Goal: Task Accomplishment & Management: Manage account settings

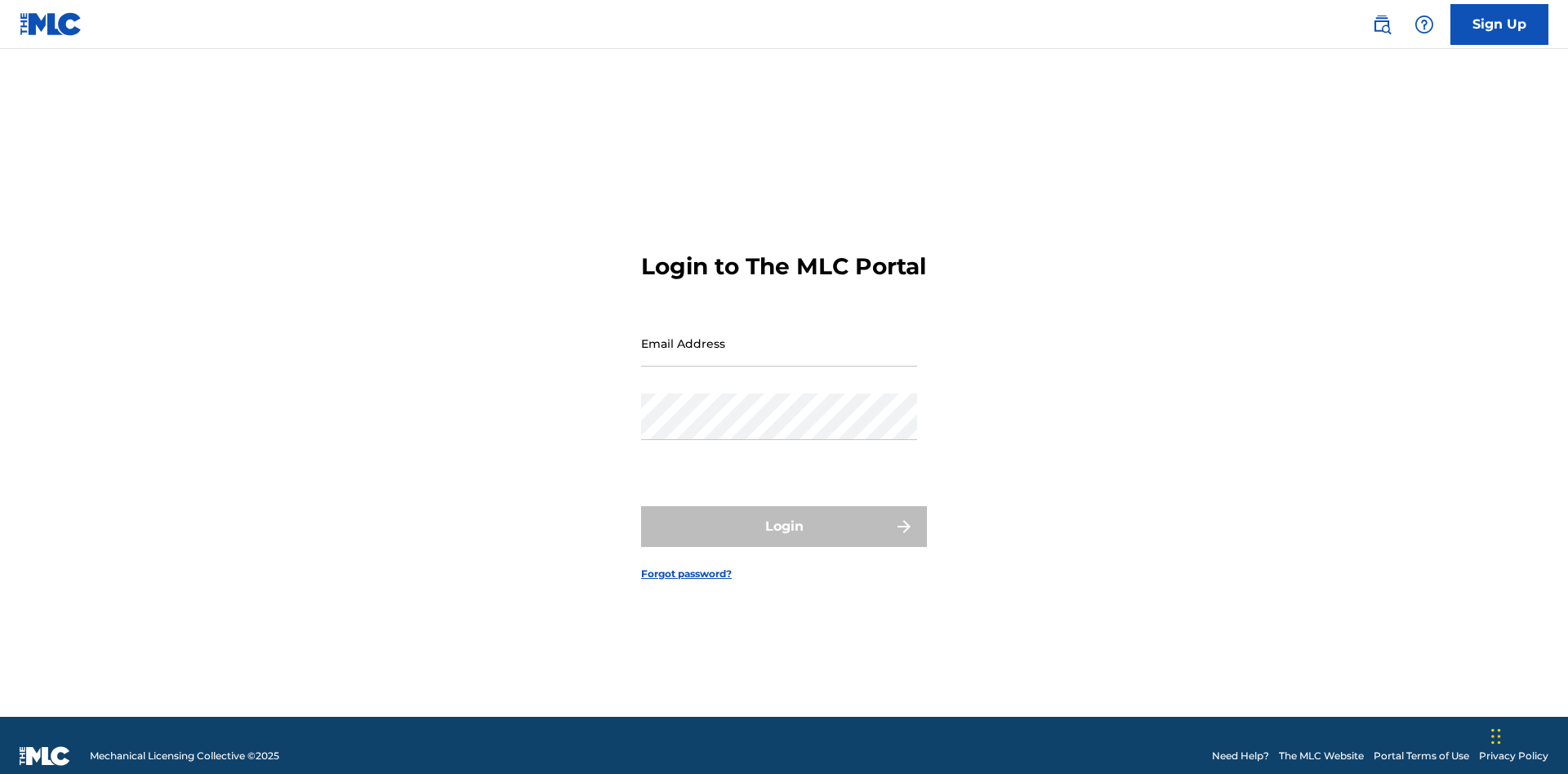
scroll to position [22, 0]
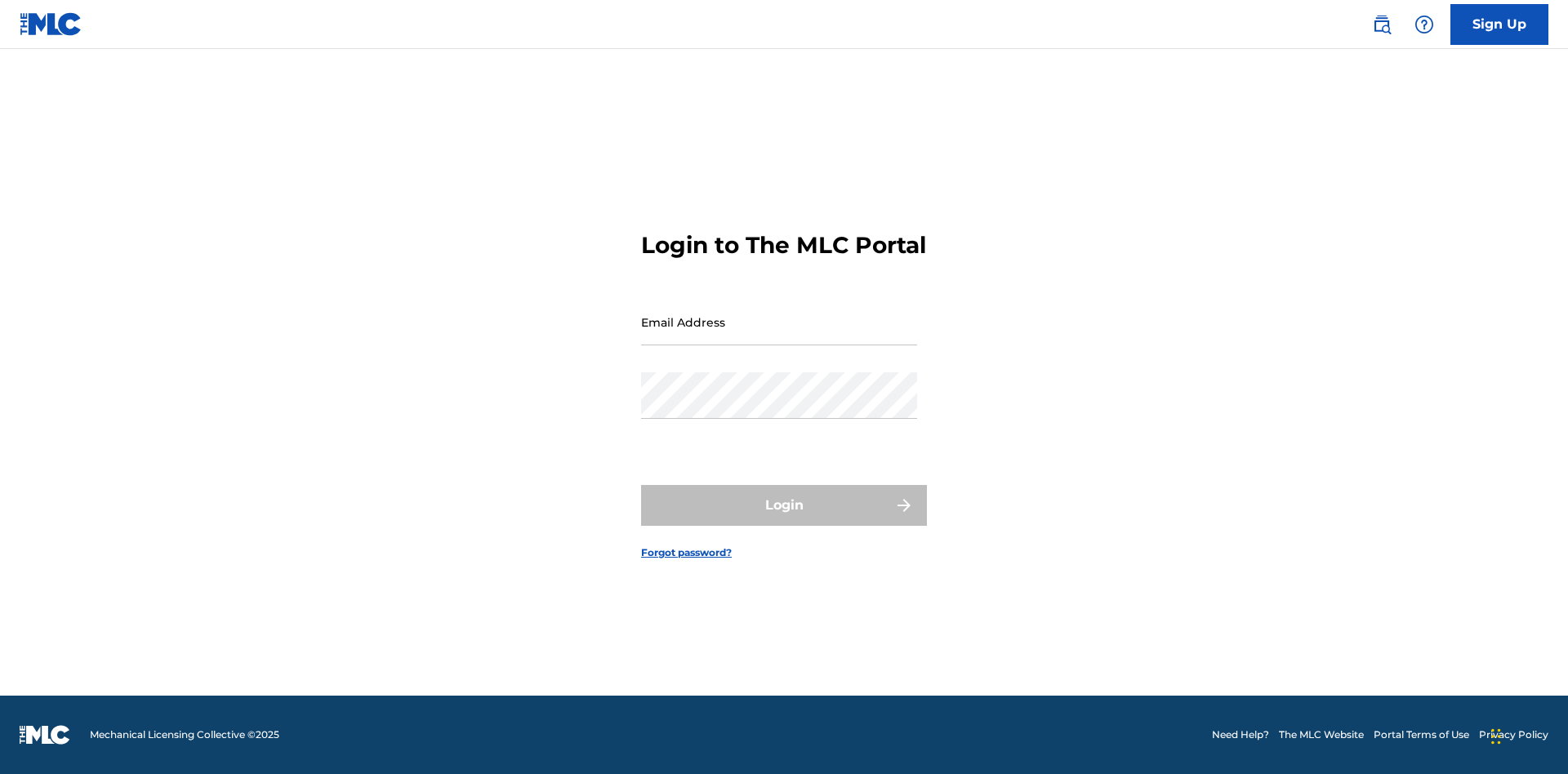
click at [779, 336] on input "Email Address" at bounding box center [779, 322] width 276 height 47
type input "[PERSON_NAME][EMAIL_ADDRESS][PERSON_NAME][DOMAIN_NAME]"
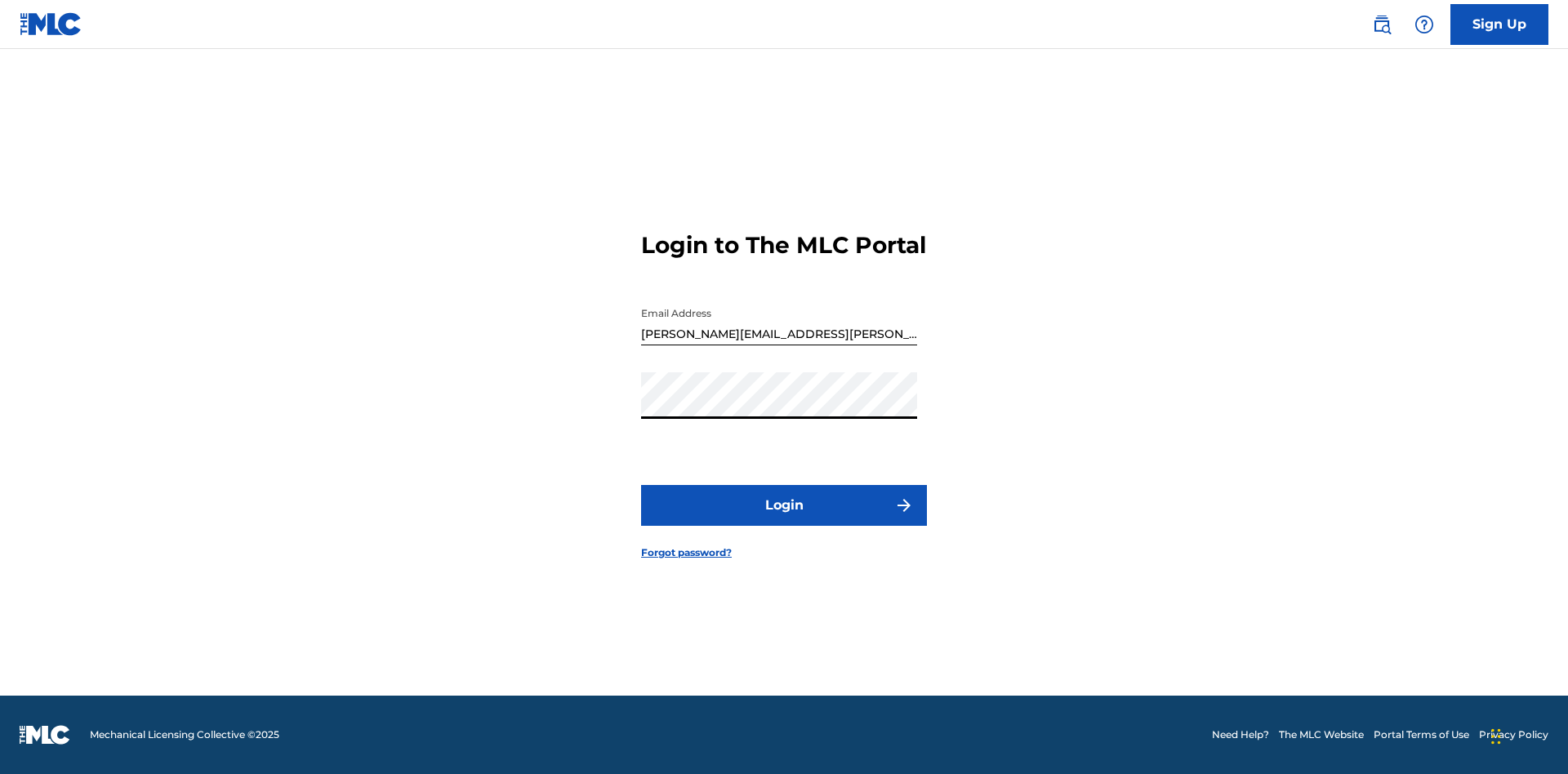
click at [784, 520] on button "Login" at bounding box center [784, 505] width 286 height 41
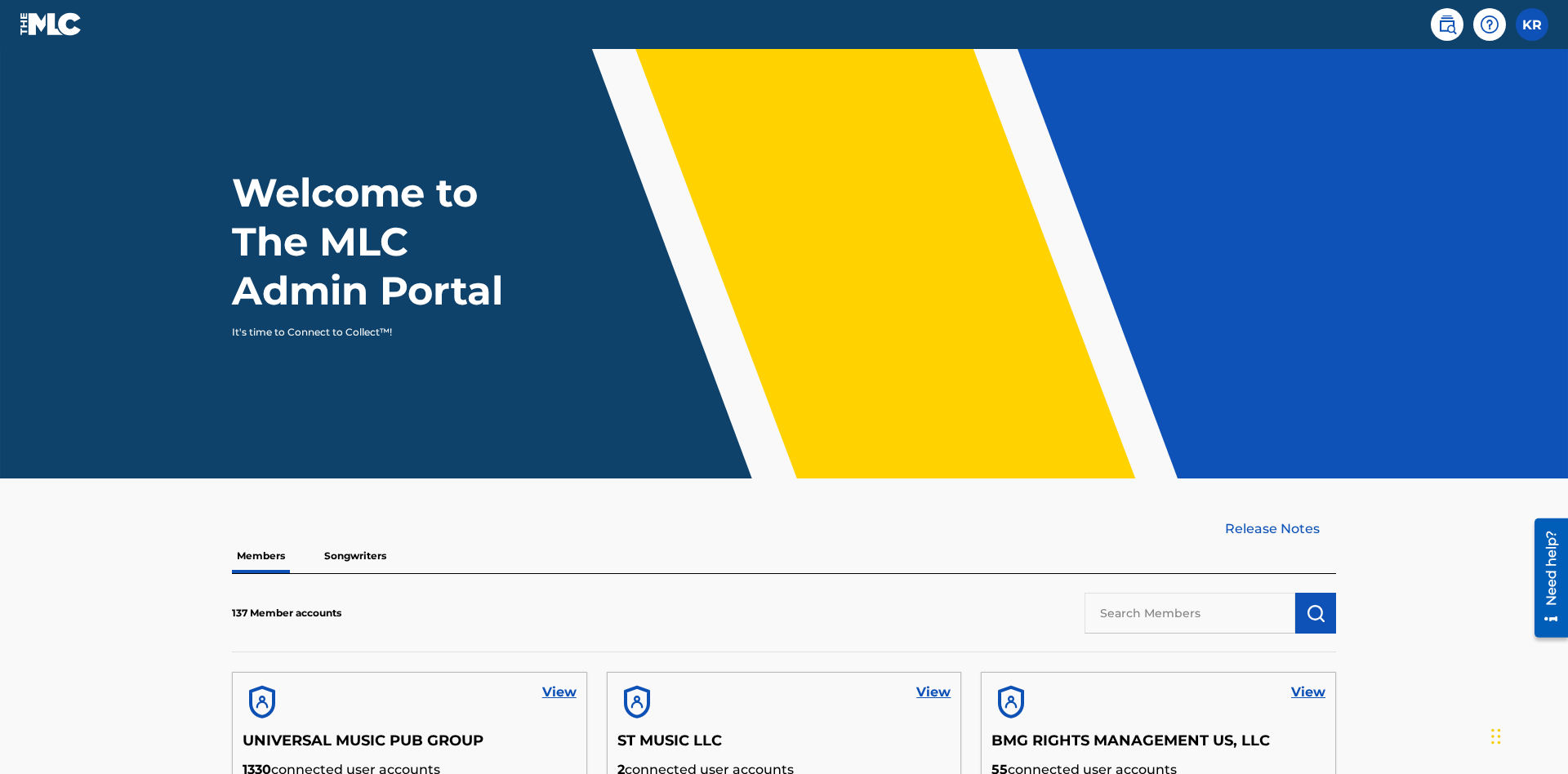
click at [1190, 593] on input "text" at bounding box center [1189, 613] width 210 height 41
type input "QUEEN PUBLISHA"
click at [1315, 604] on img "submit" at bounding box center [1315, 614] width 20 height 20
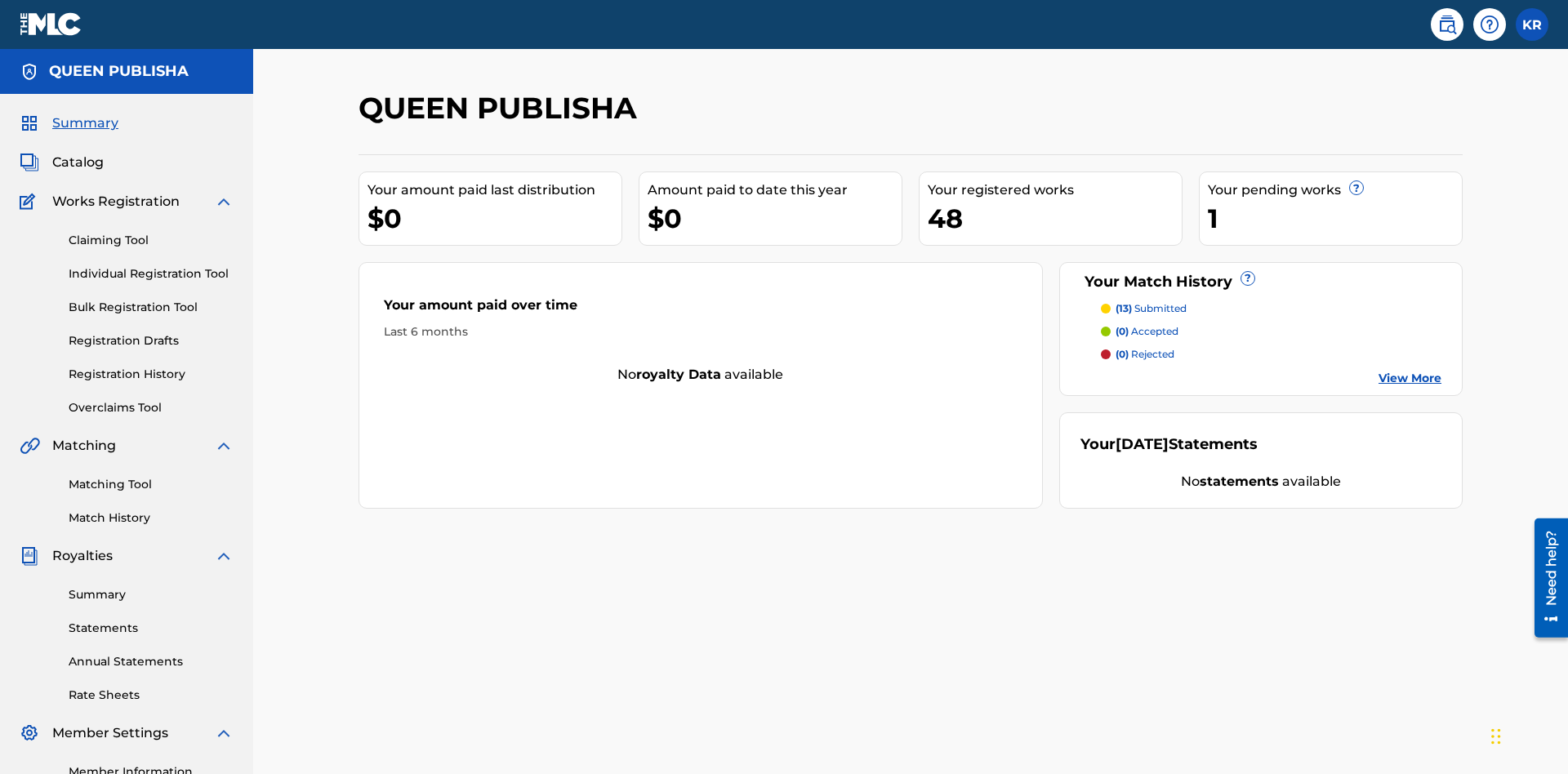
click at [77, 153] on span "Catalog" at bounding box center [78, 163] width 52 height 20
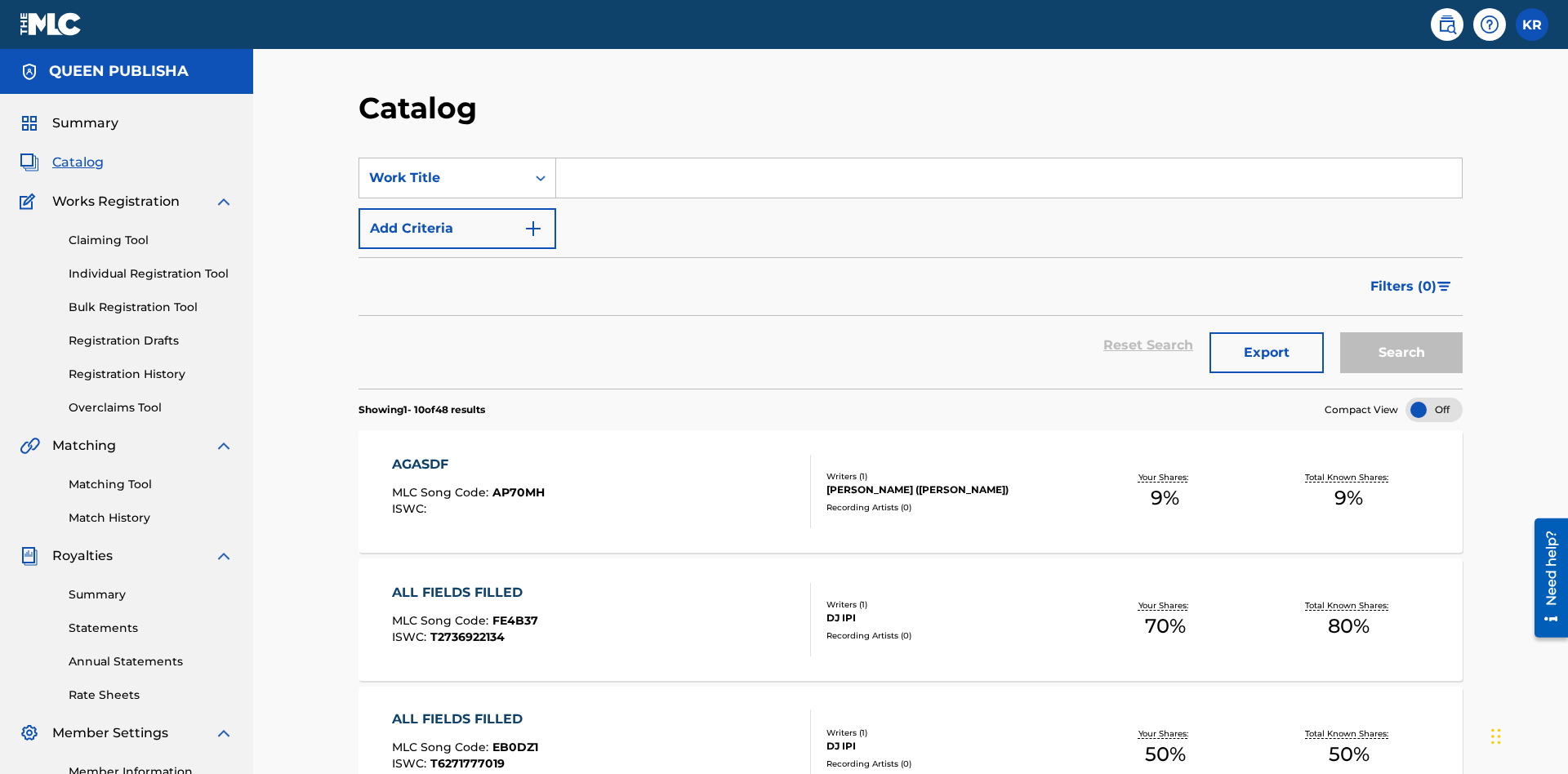
click at [1008, 159] on input "Search Form" at bounding box center [1008, 178] width 905 height 39
click at [1401, 333] on button "Search" at bounding box center [1401, 352] width 122 height 41
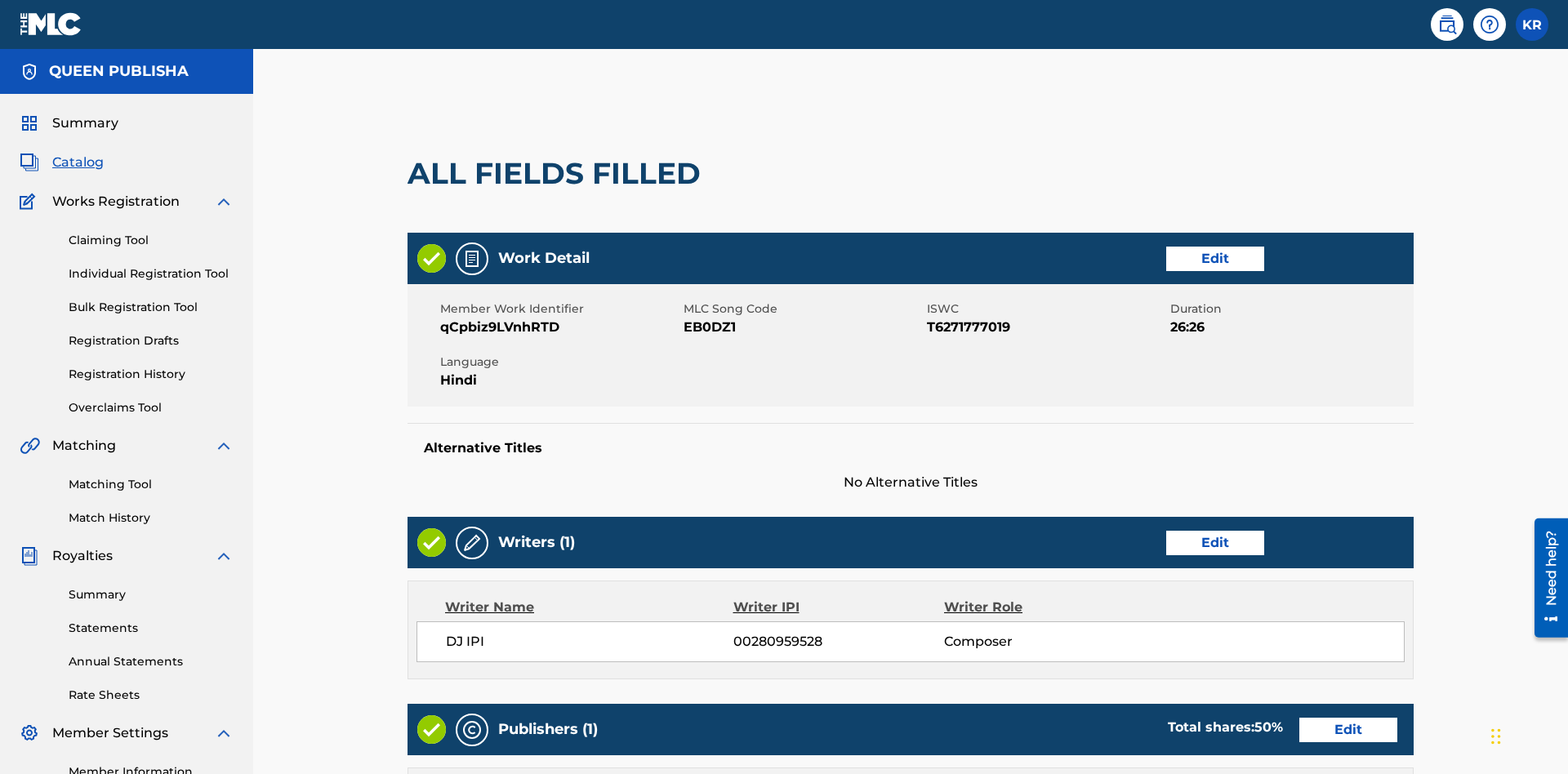
click at [1166, 247] on link "Edit" at bounding box center [1215, 259] width 98 height 24
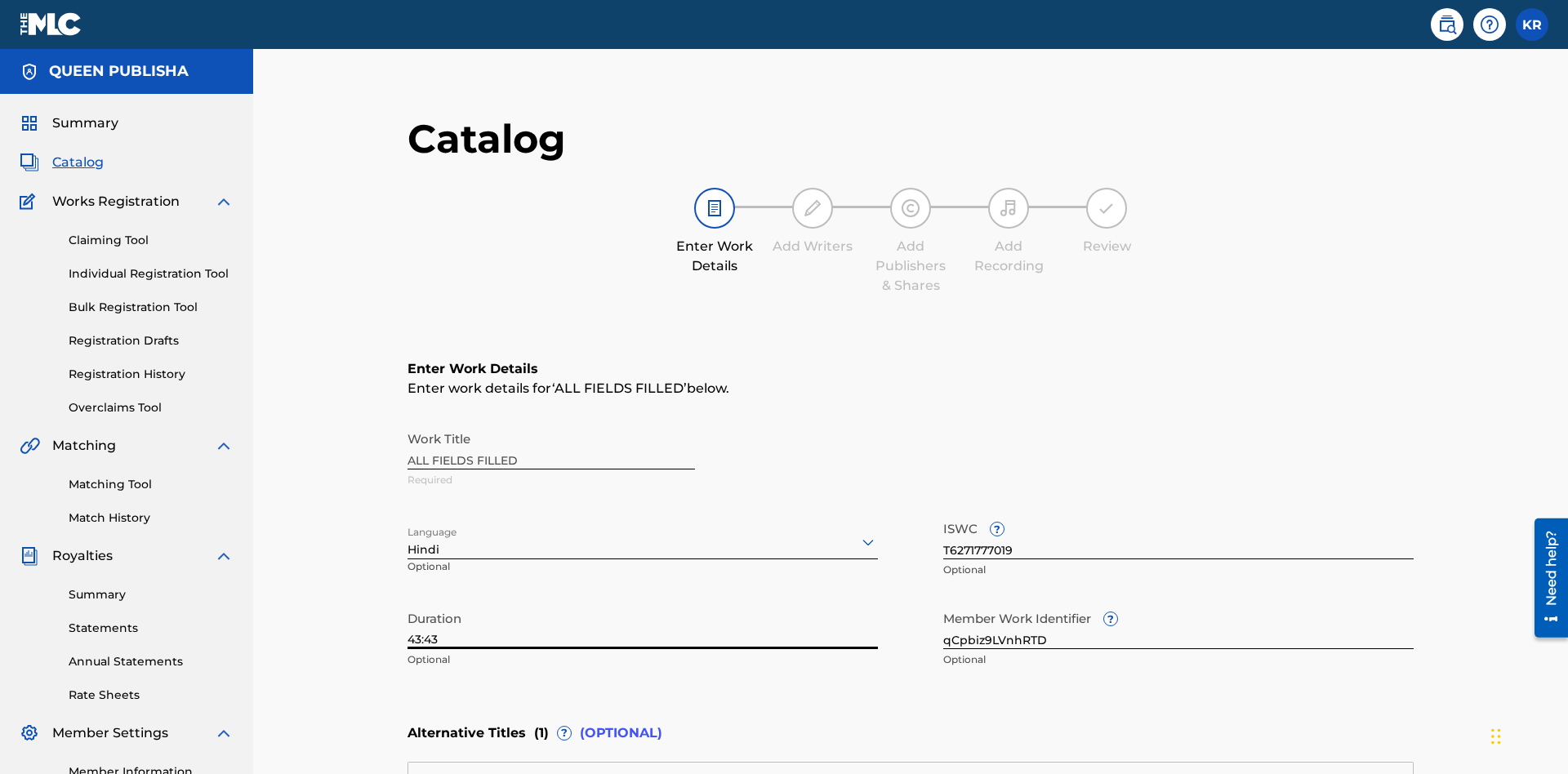
type input "43:43"
click at [858, 532] on icon at bounding box center [868, 542] width 20 height 20
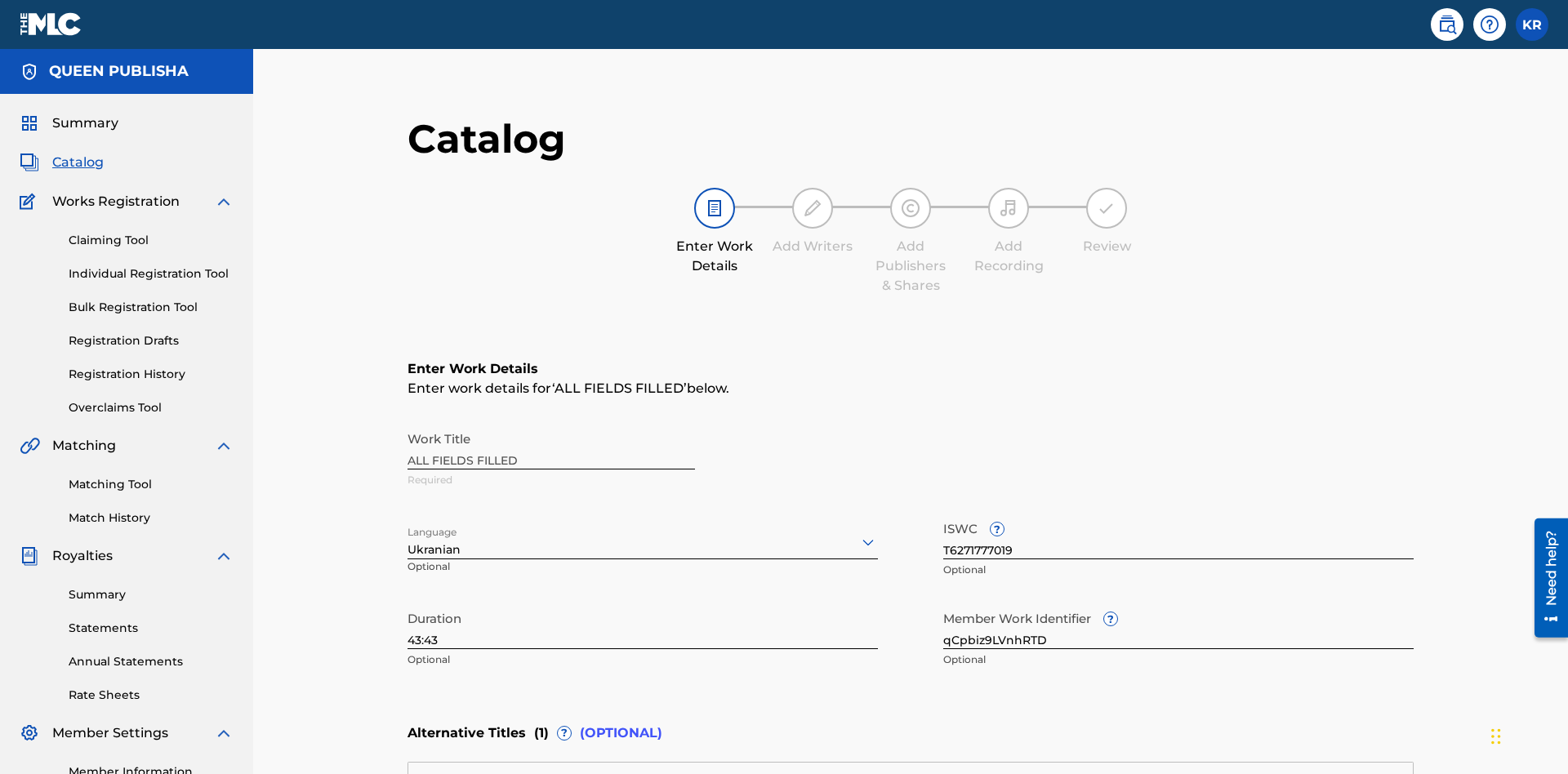
click at [943, 603] on input "qCpbiz9LVnhRTD" at bounding box center [1178, 626] width 471 height 47
type input "7pEYAMJSkeBR32"
click at [943, 513] on input "T6271777019" at bounding box center [1178, 536] width 471 height 47
type input "T9944015047"
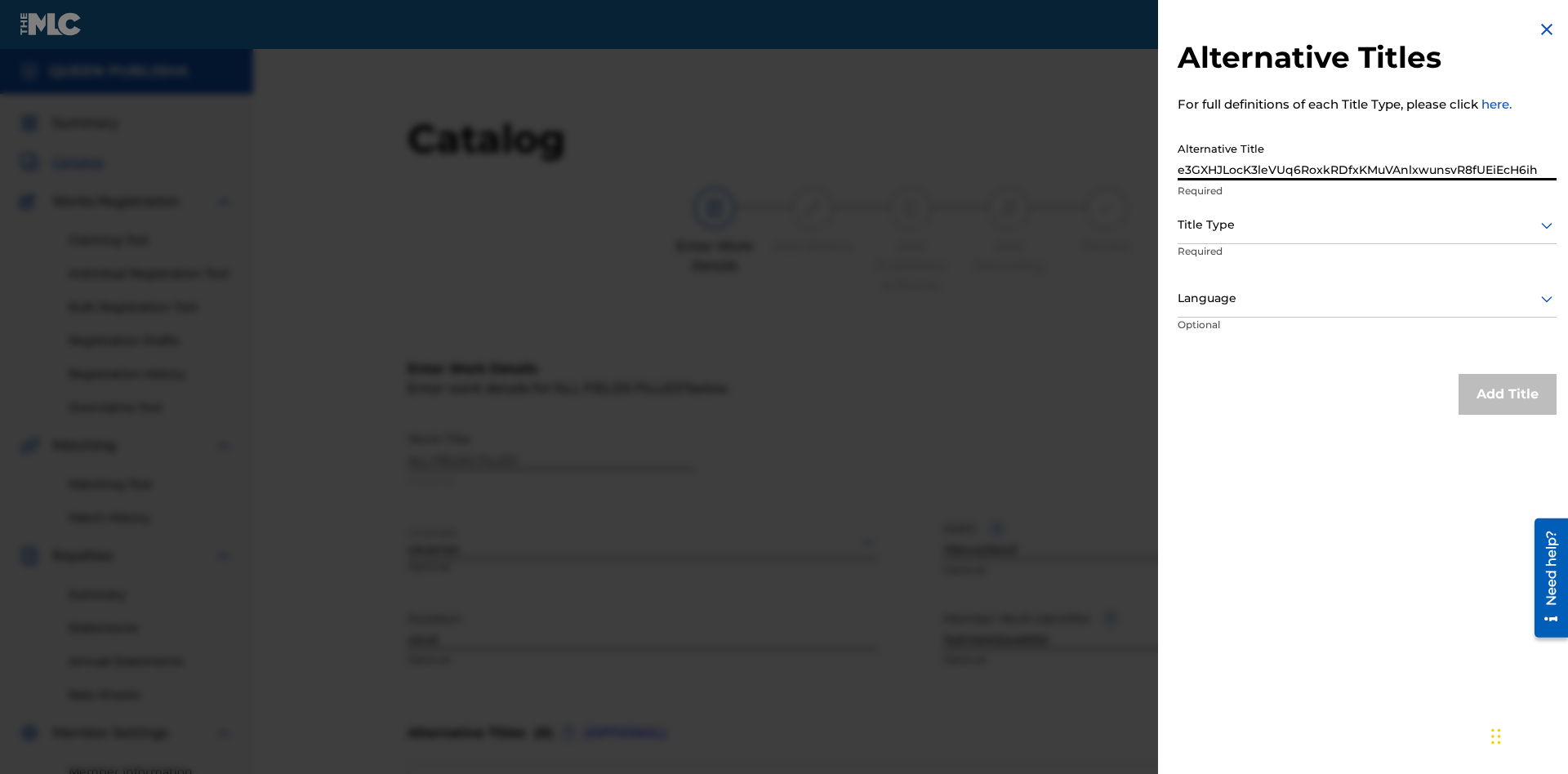
type input "e3GXHJLocK3leVUq6RoxkRDfxKMuVAnlxwunsvR8fUEiEcH6ih"
click at [1367, 224] on div at bounding box center [1367, 224] width 379 height 21
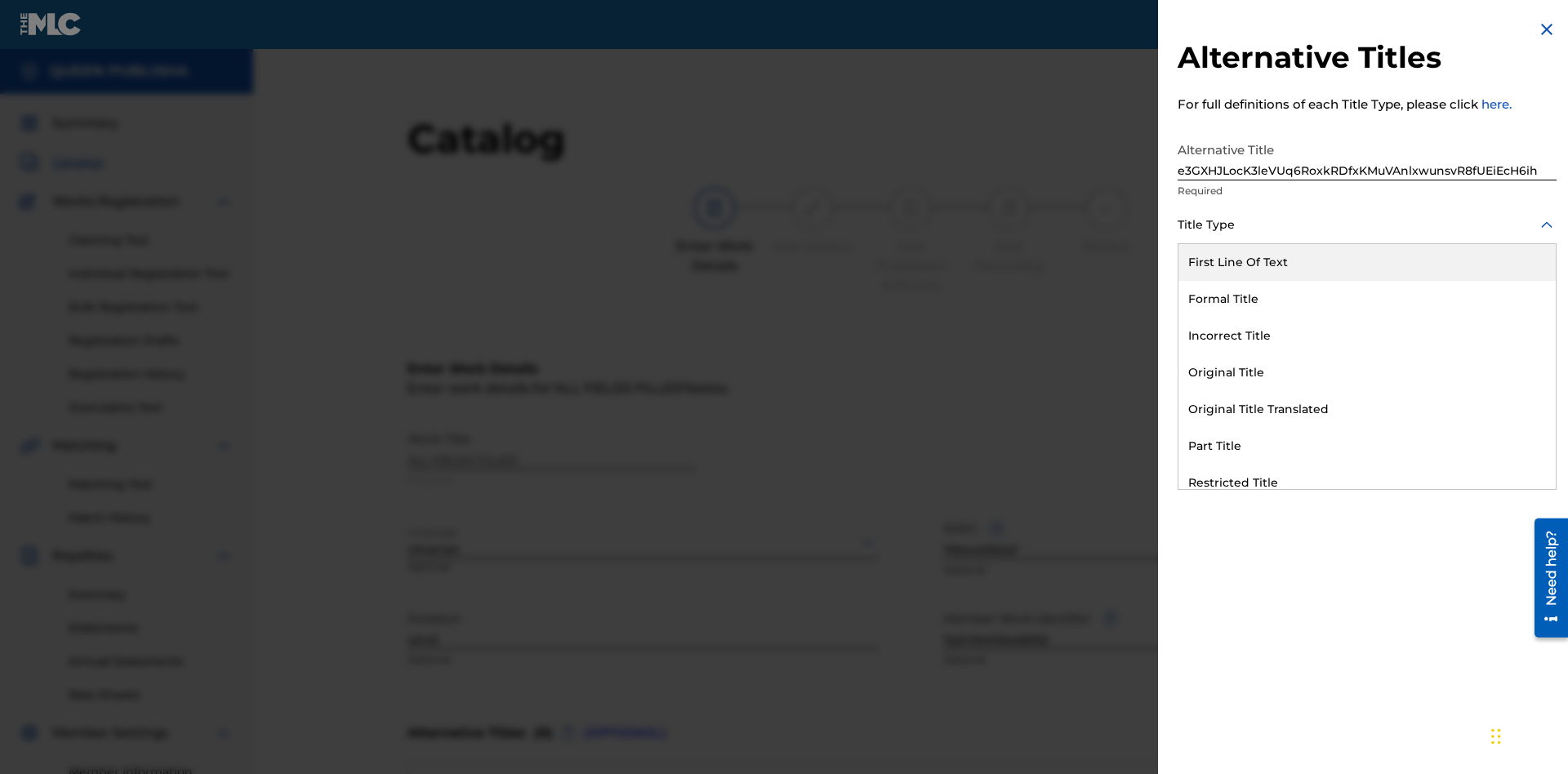
click at [1367, 501] on div "Extra Search Title" at bounding box center [1367, 520] width 377 height 37
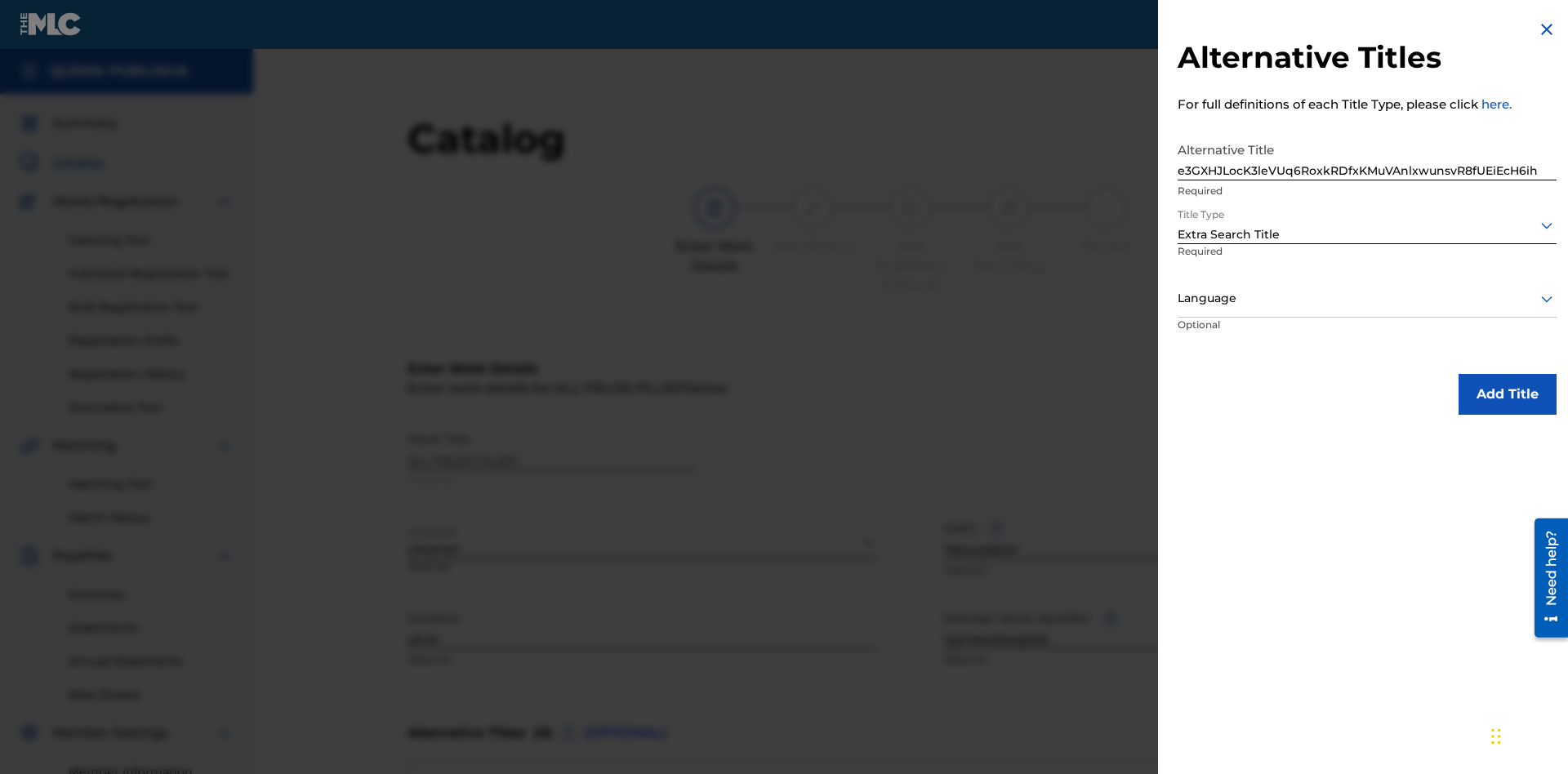
scroll to position [309, 407]
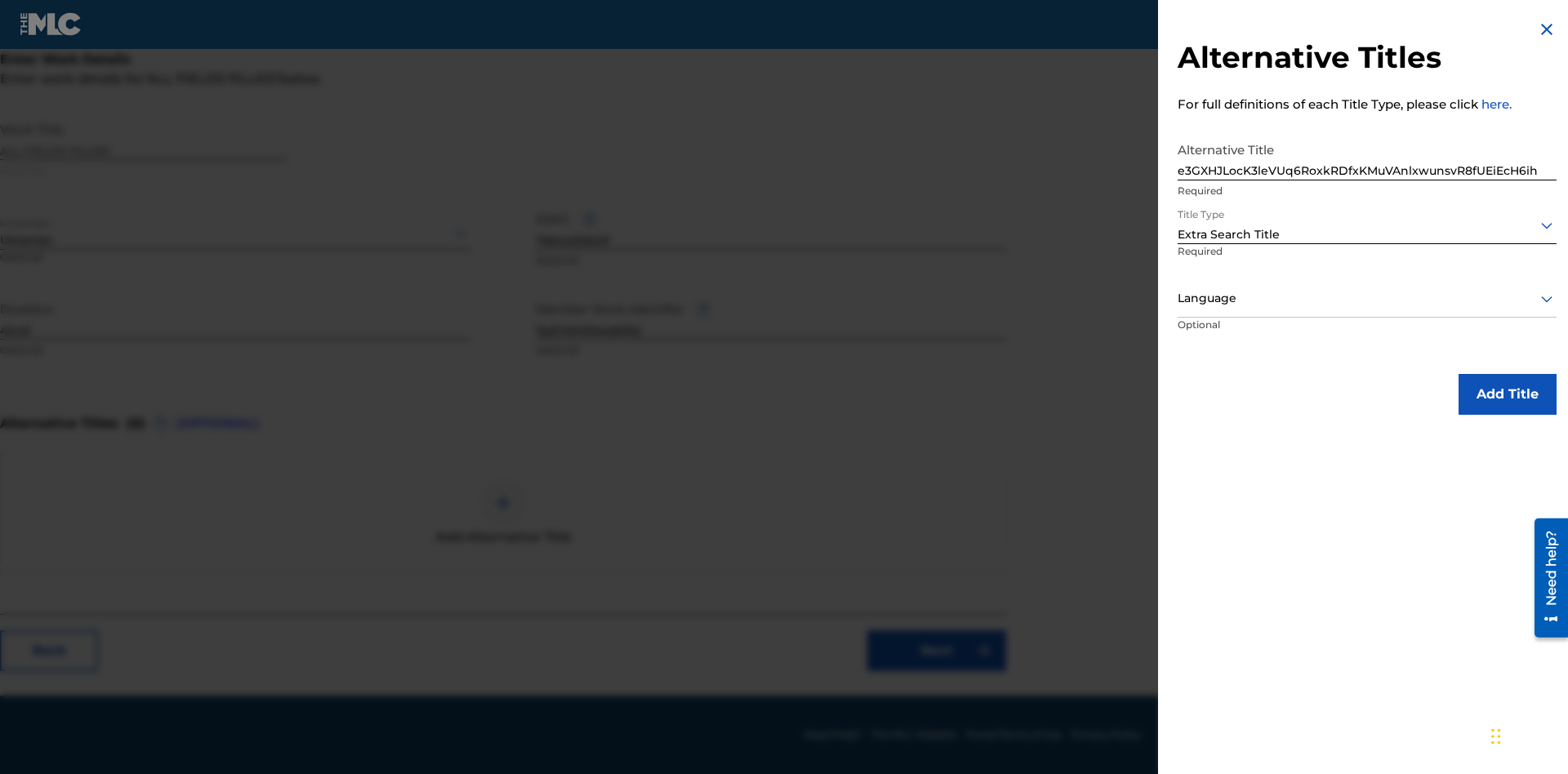
click at [1367, 298] on div at bounding box center [1367, 298] width 379 height 21
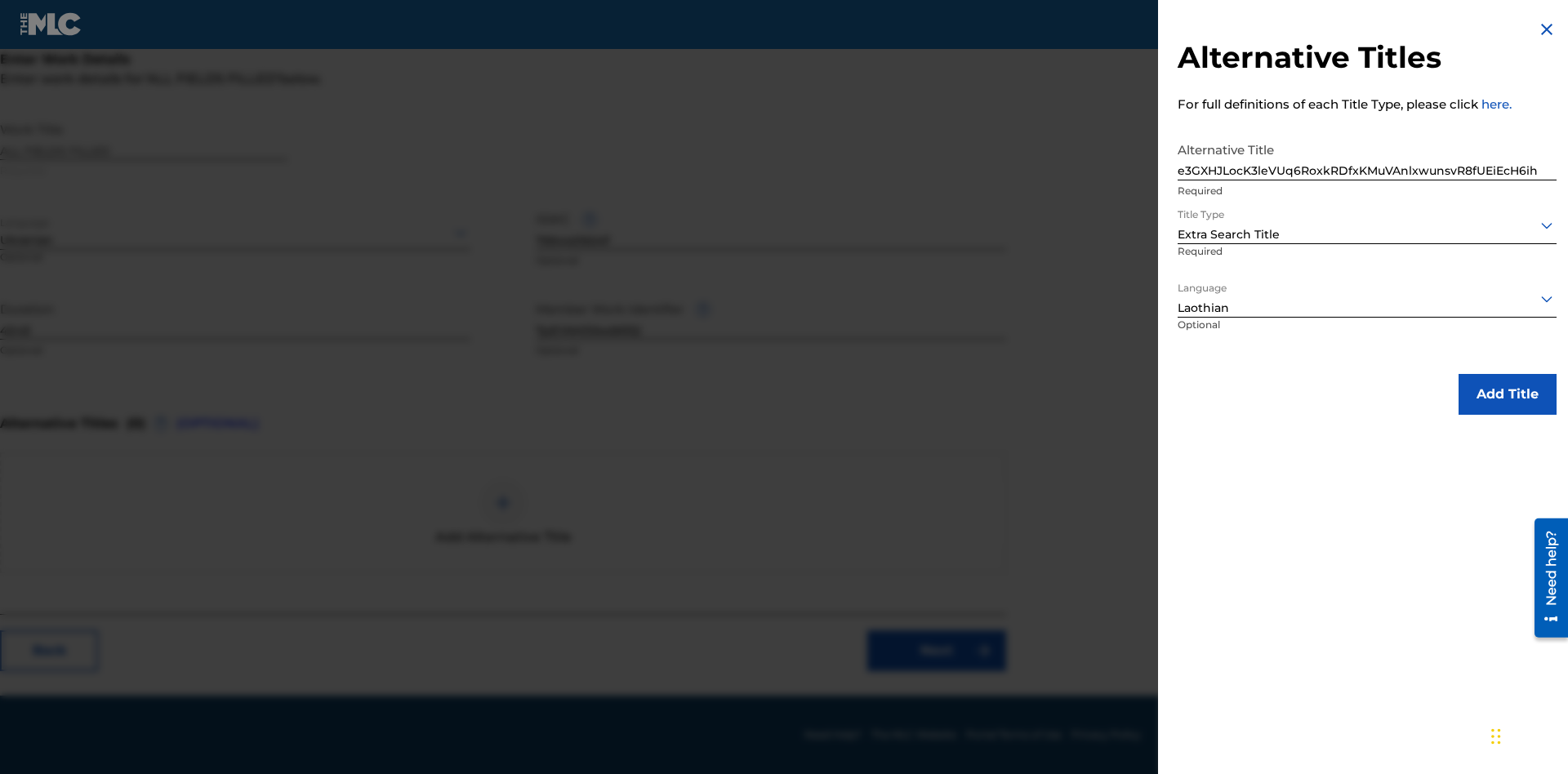
click at [1507, 393] on button "Add Title" at bounding box center [1507, 394] width 98 height 41
click at [936, 651] on link "Next" at bounding box center [936, 650] width 139 height 41
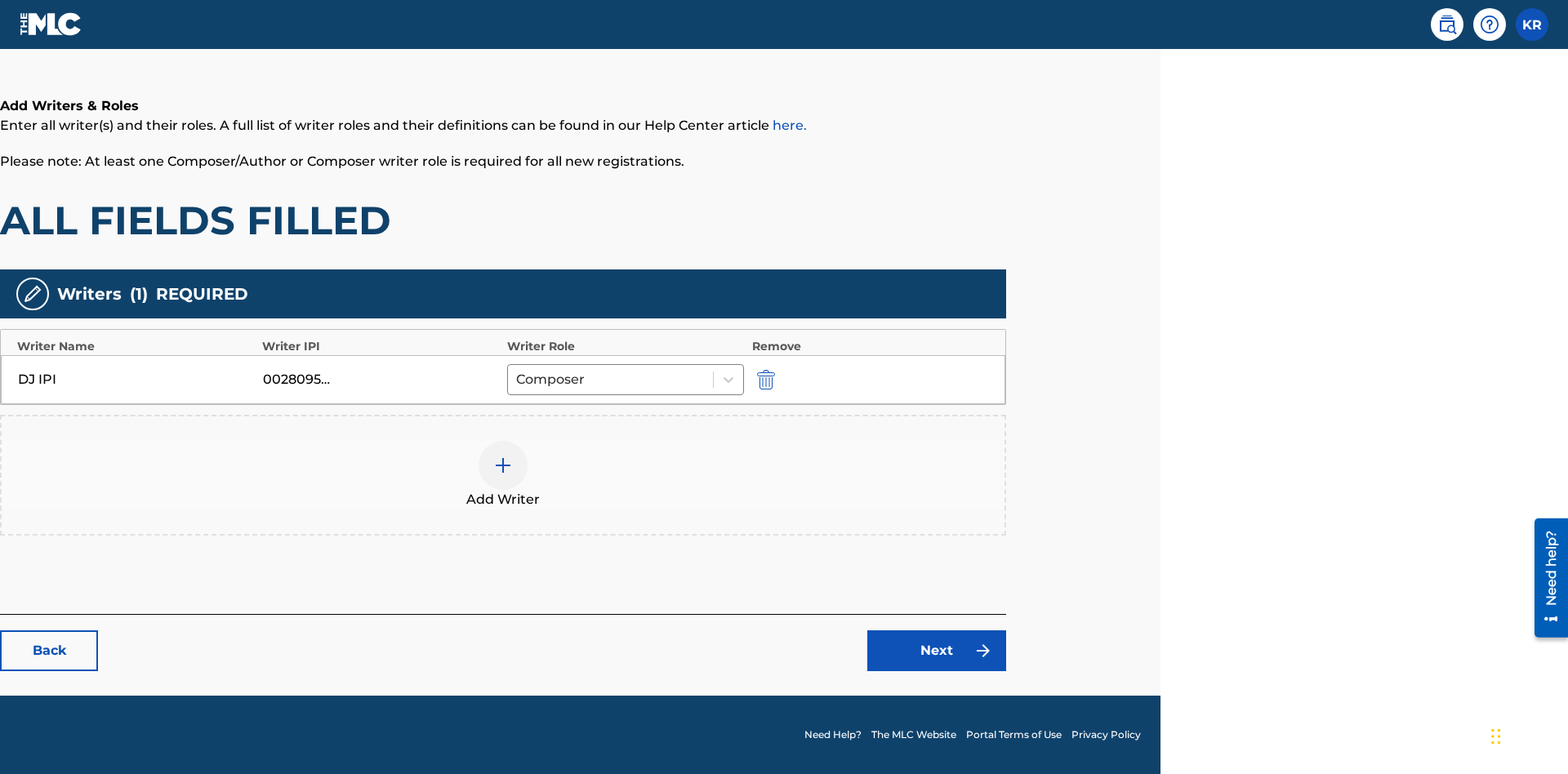
click at [763, 379] on img "submit" at bounding box center [766, 380] width 18 height 20
click at [503, 456] on img at bounding box center [503, 466] width 20 height 20
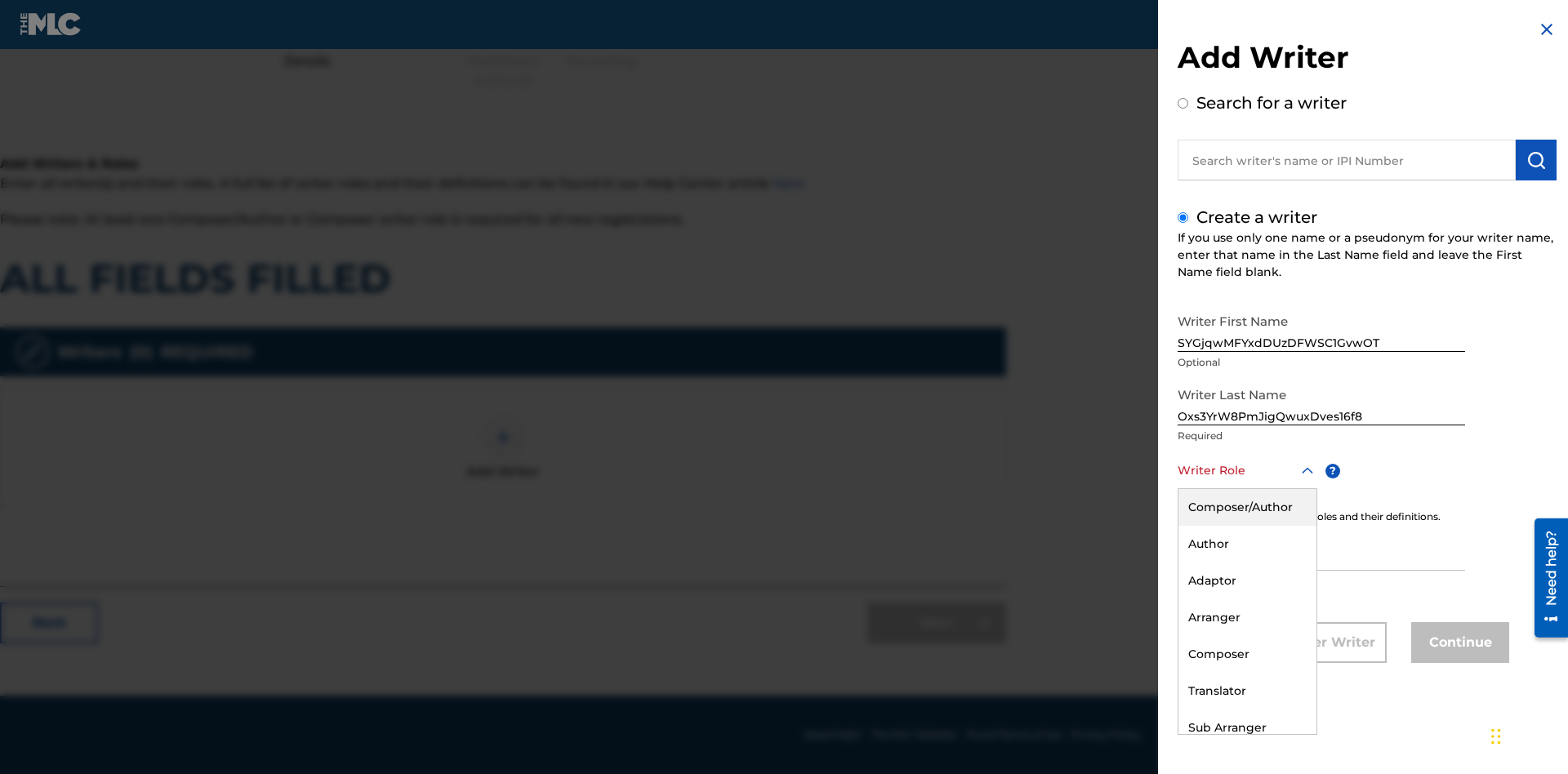
click at [1246, 654] on div "Composer" at bounding box center [1247, 654] width 138 height 37
click at [1321, 549] on input "IPI" at bounding box center [1321, 547] width 288 height 47
click at [1457, 644] on button "Continue" at bounding box center [1460, 642] width 98 height 41
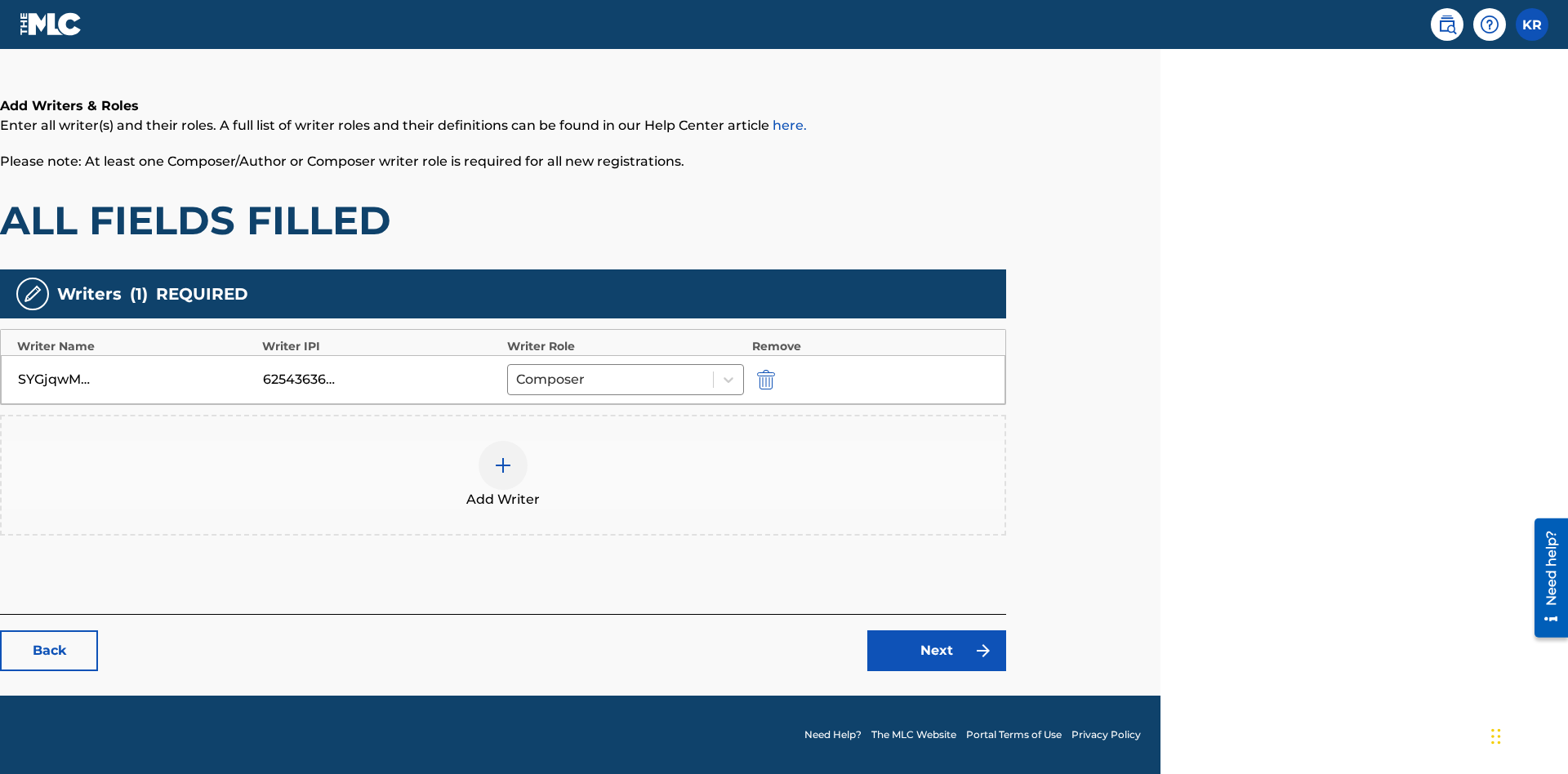
click at [503, 476] on div at bounding box center [503, 465] width 49 height 49
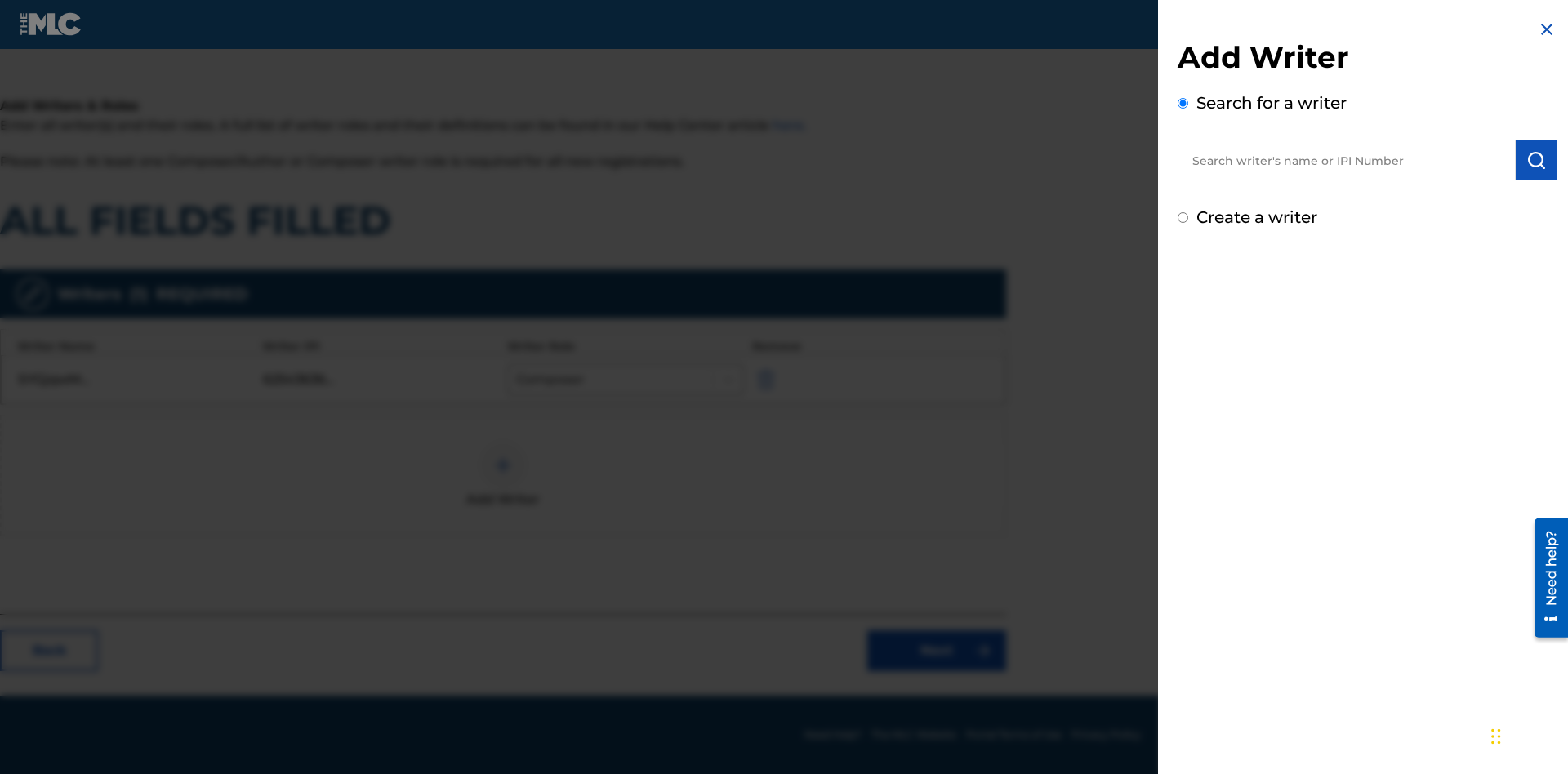
click at [1183, 218] on input "Create a writer" at bounding box center [1182, 217] width 11 height 11
radio input "false"
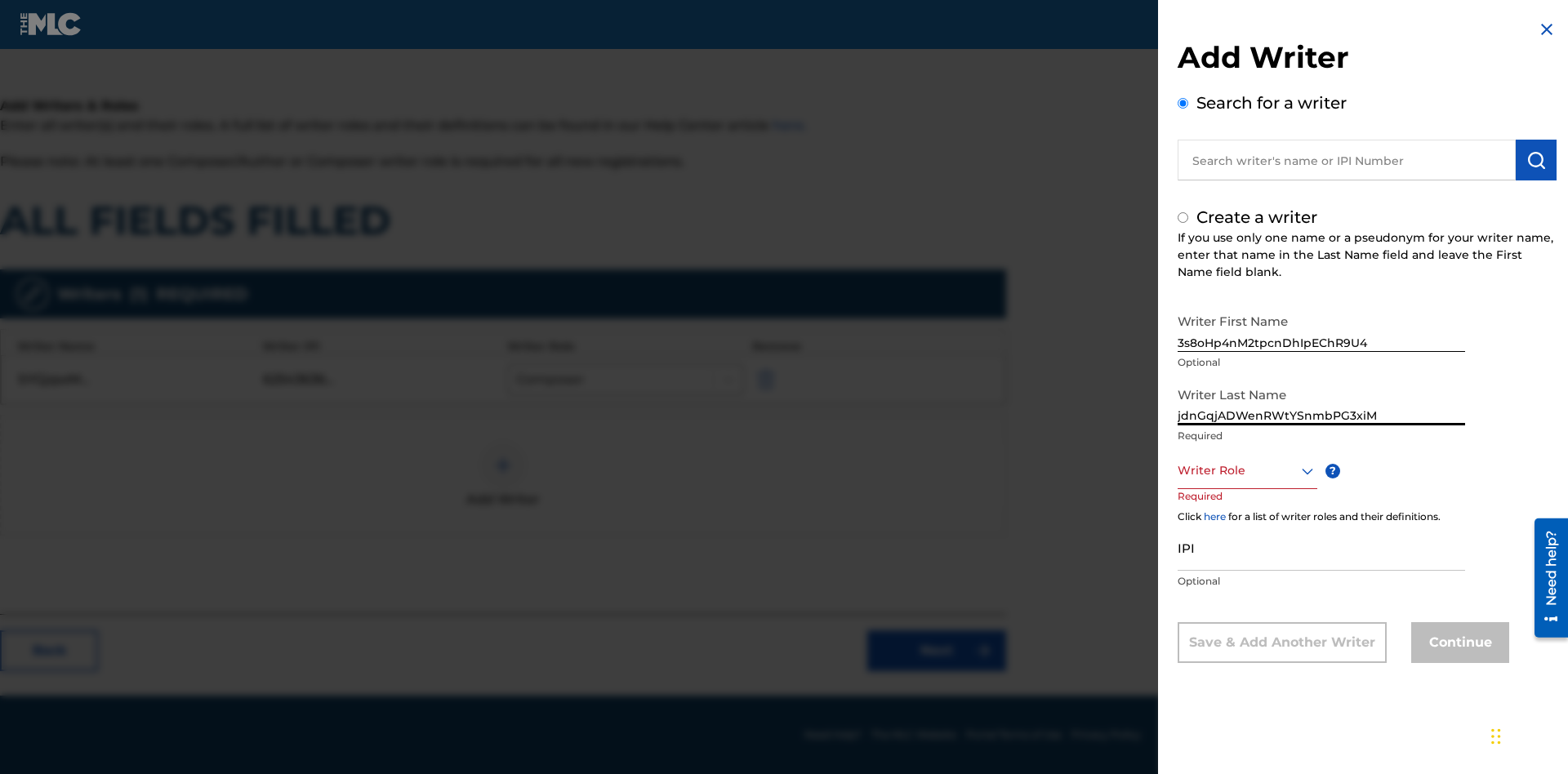
radio input "false"
radio input "true"
click at [1246, 471] on div at bounding box center [1247, 471] width 140 height 21
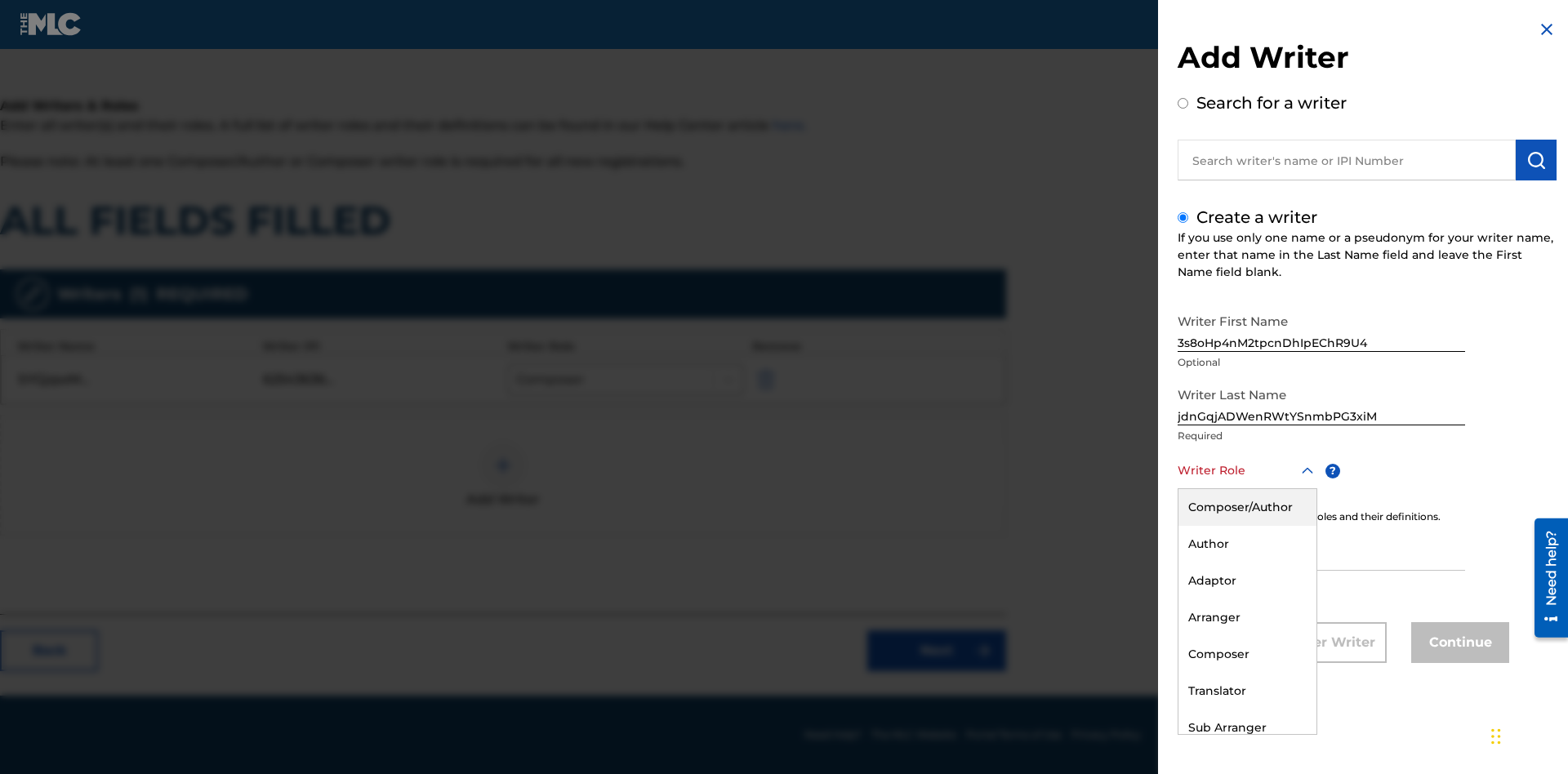
click at [1246, 507] on div "Composer/Author" at bounding box center [1247, 507] width 138 height 37
click at [1321, 549] on input "IPI" at bounding box center [1321, 547] width 288 height 47
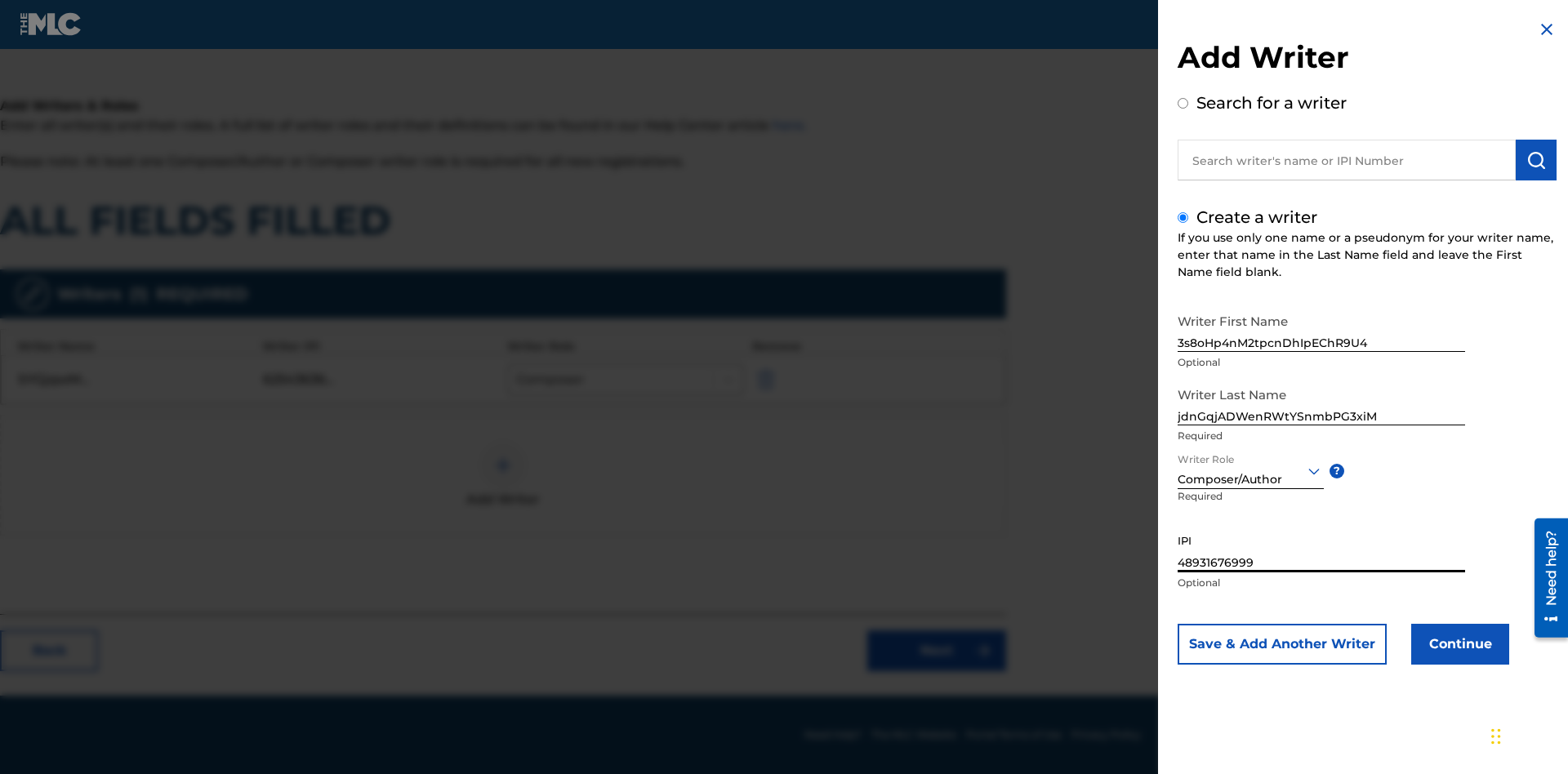
click at [1457, 644] on button "Continue" at bounding box center [1460, 643] width 98 height 41
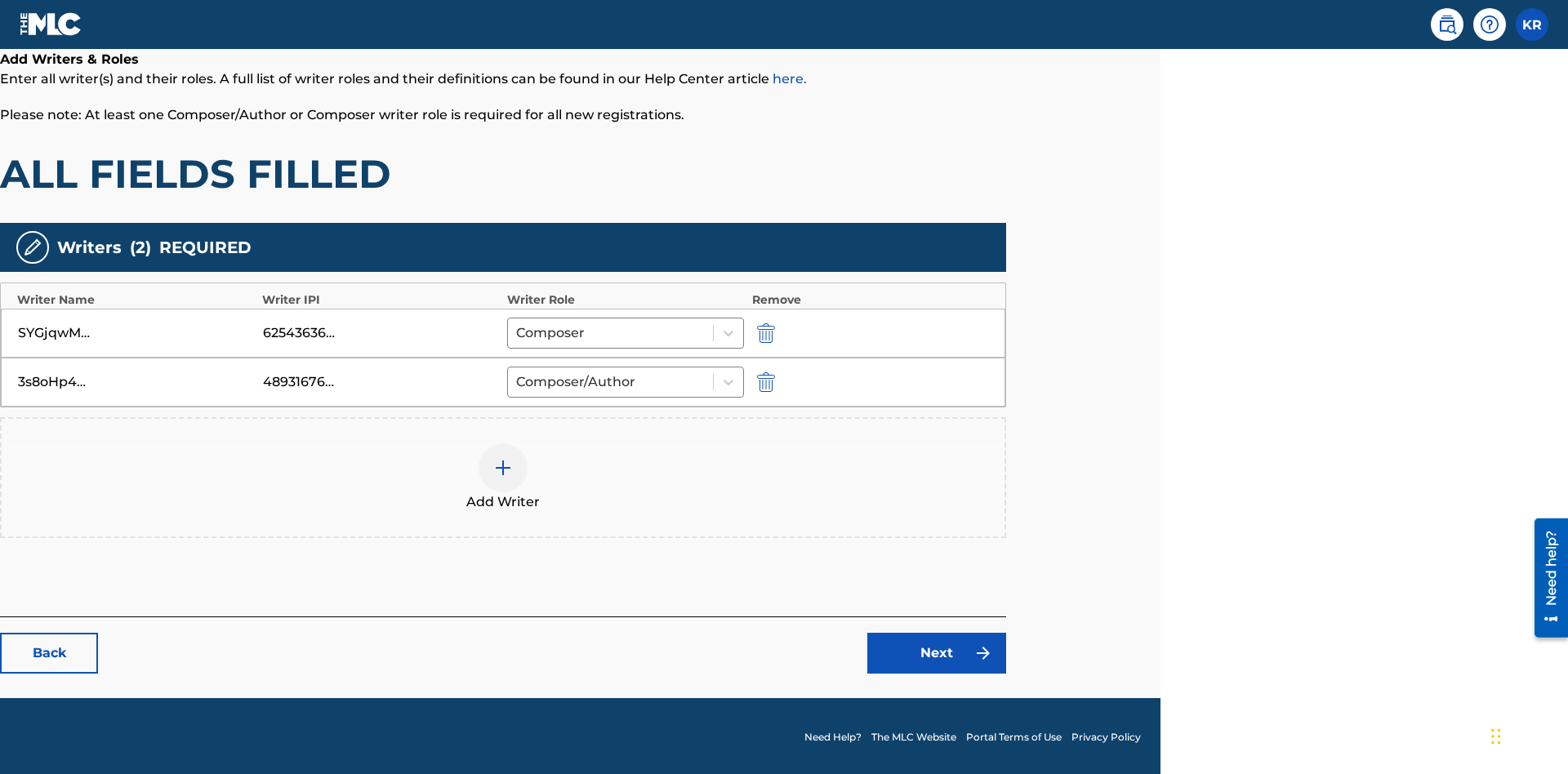
click at [936, 651] on link "Next" at bounding box center [936, 653] width 139 height 41
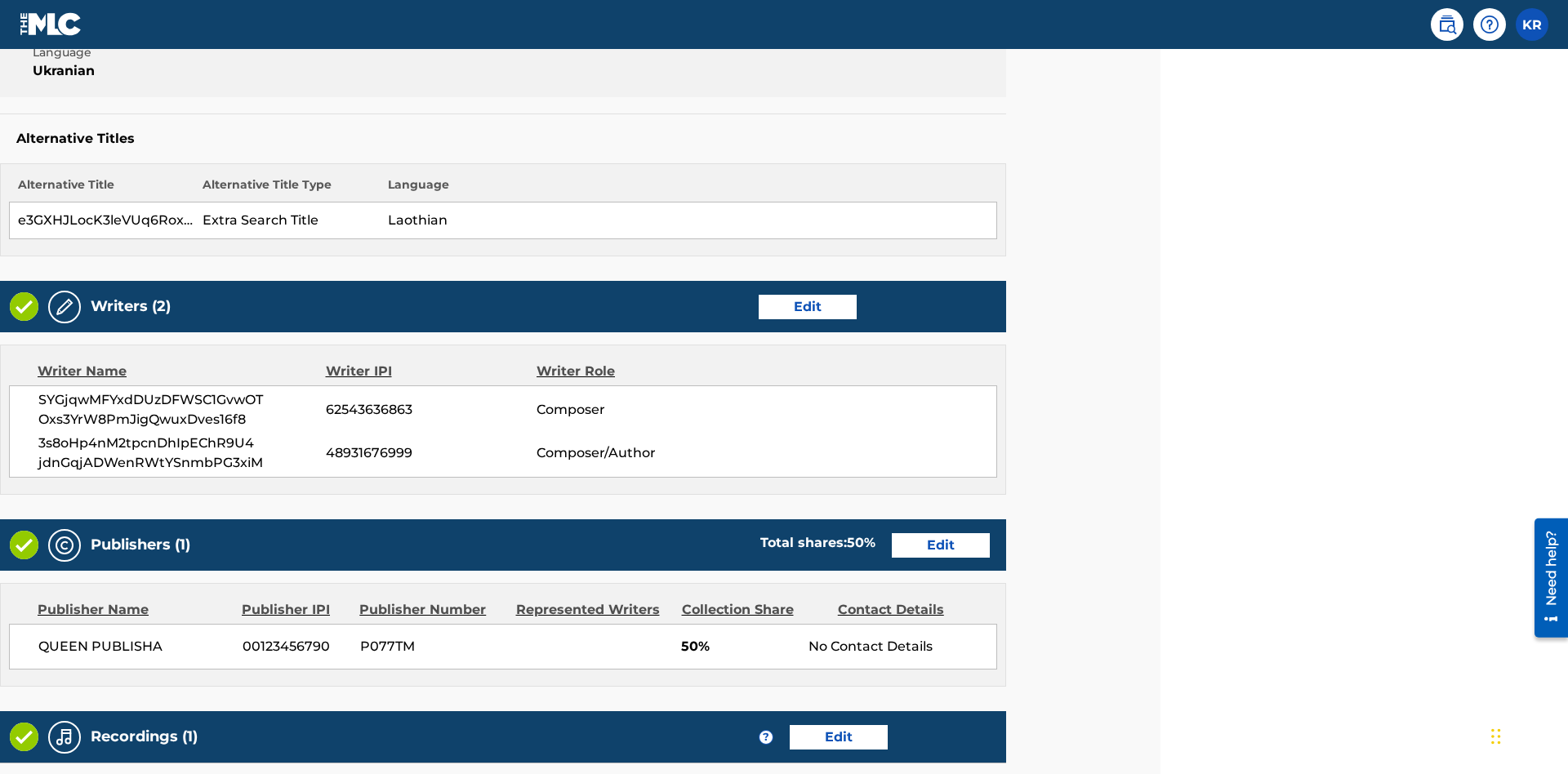
click at [940, 533] on link "Edit" at bounding box center [940, 545] width 98 height 24
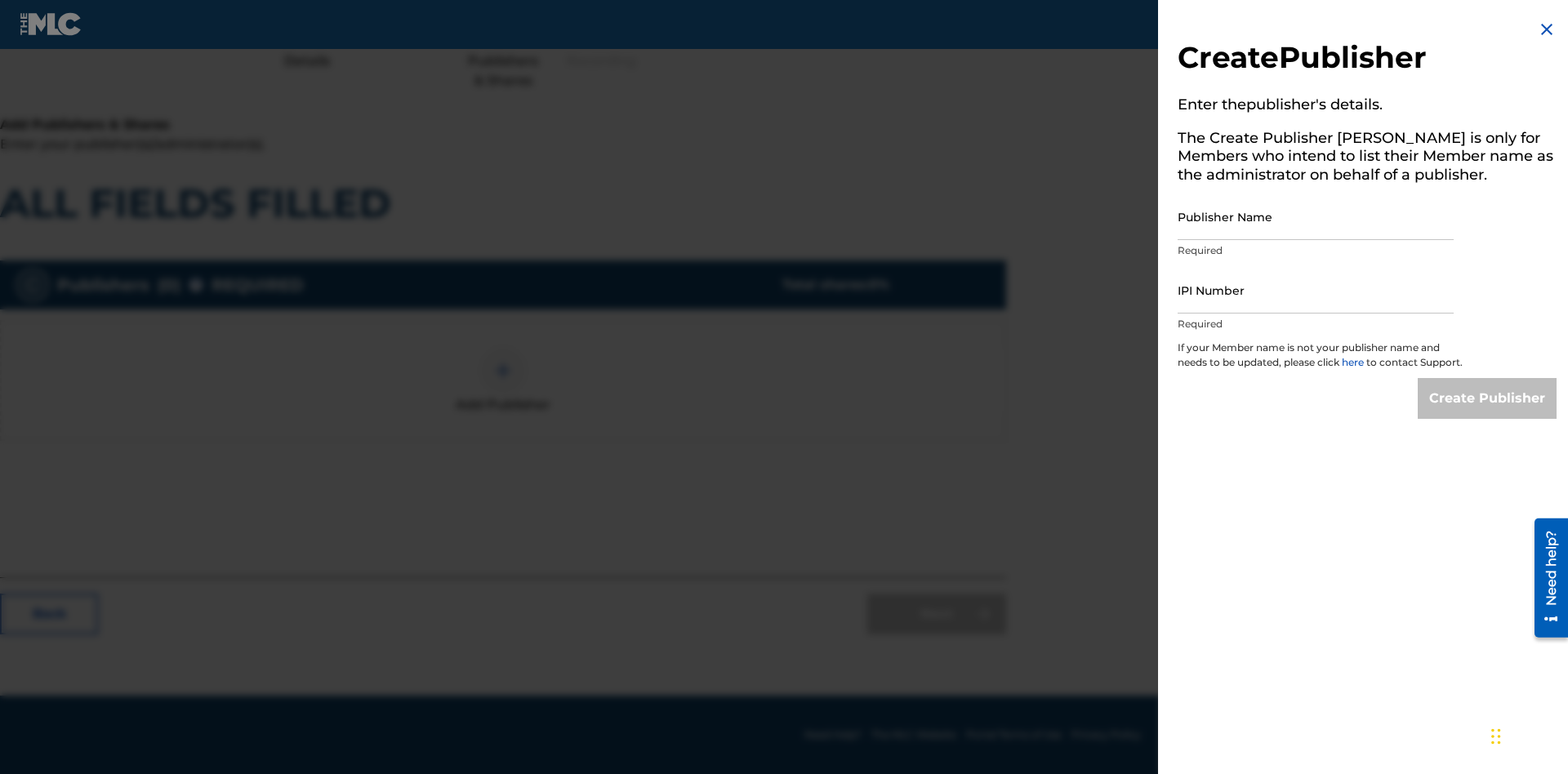
click at [1315, 216] on input "Publisher Name" at bounding box center [1315, 217] width 276 height 47
click at [1315, 290] on input "IPI Number" at bounding box center [1315, 290] width 276 height 47
click at [1487, 413] on input "Create Publisher" at bounding box center [1487, 398] width 139 height 41
click at [1487, 378] on input "Create Publisher" at bounding box center [1487, 398] width 139 height 41
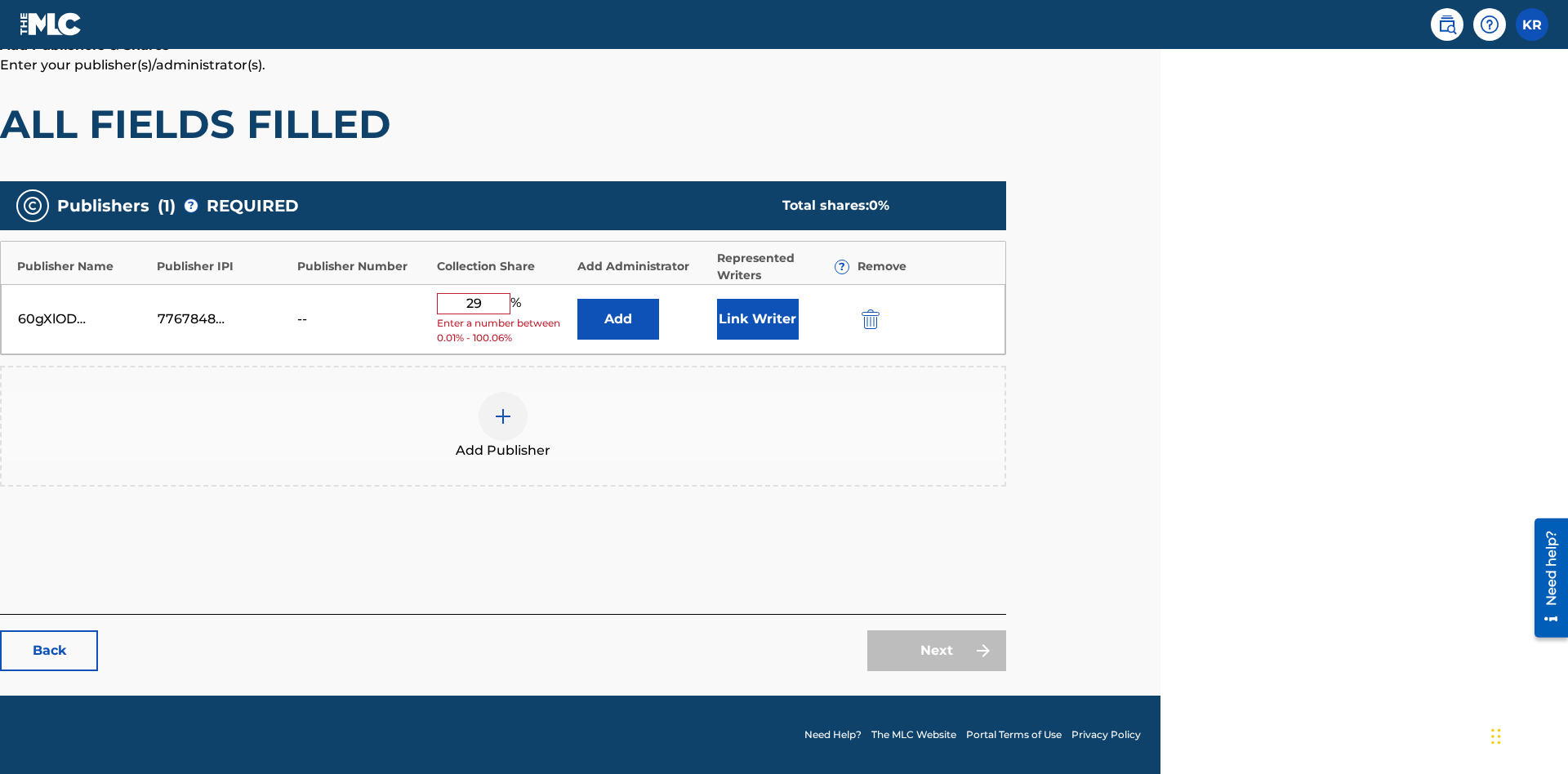
type input "29"
click at [757, 325] on button "Link Writer" at bounding box center [757, 318] width 81 height 41
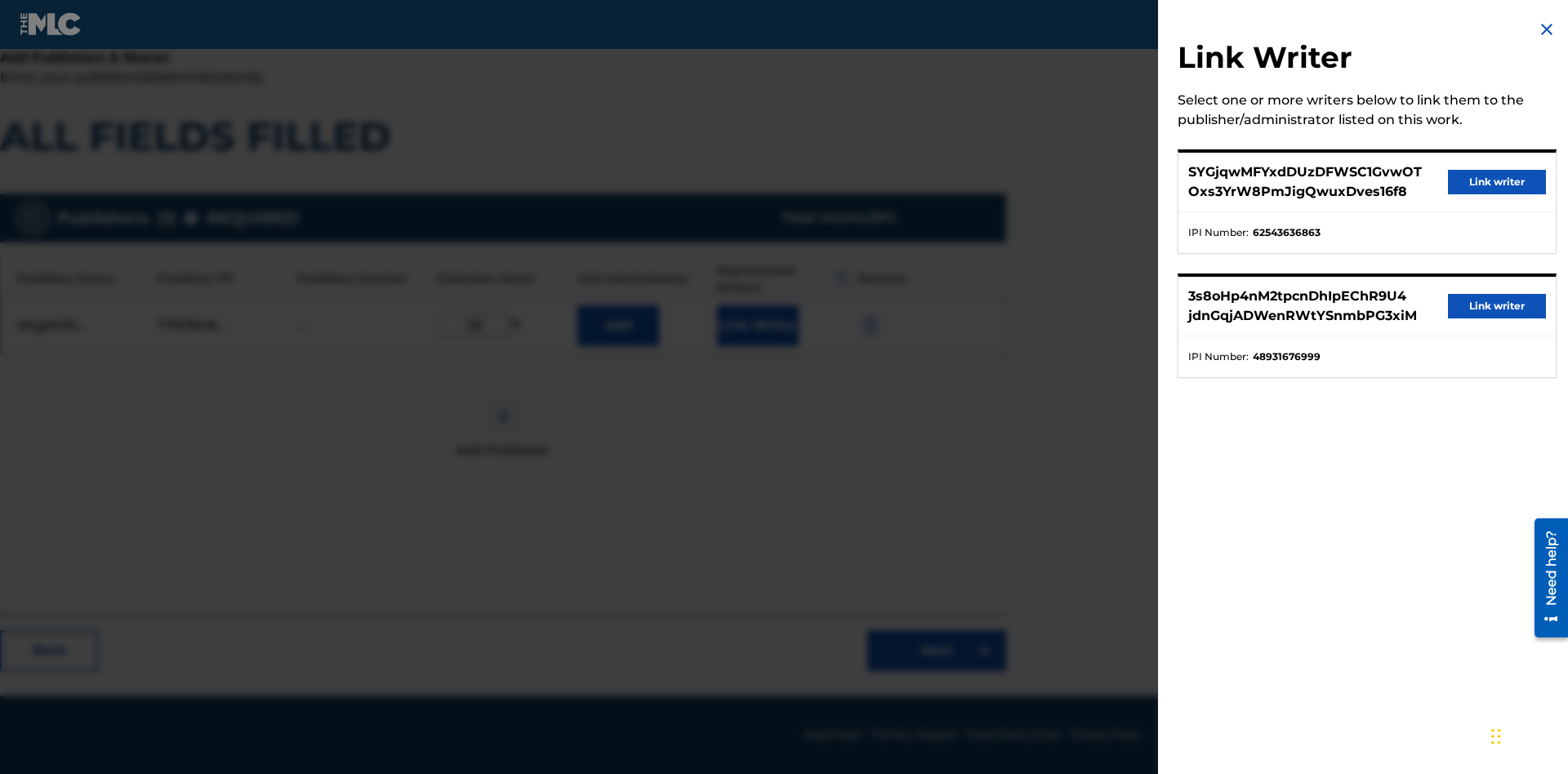
click at [1497, 182] on button "Link writer" at bounding box center [1497, 181] width 98 height 24
click at [757, 325] on button "Link Writer" at bounding box center [757, 325] width 81 height 41
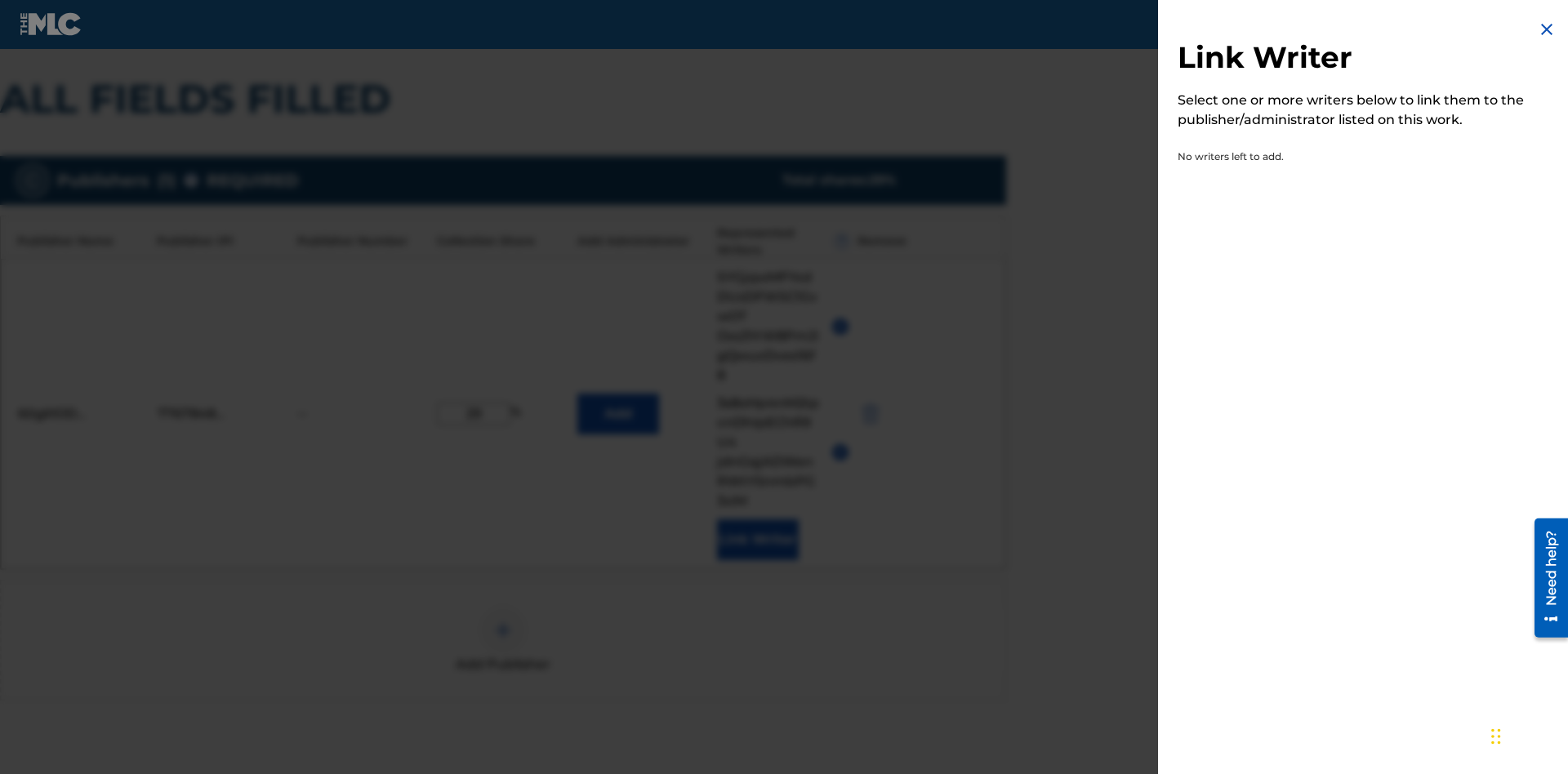
click at [1546, 29] on img at bounding box center [1546, 30] width 20 height 20
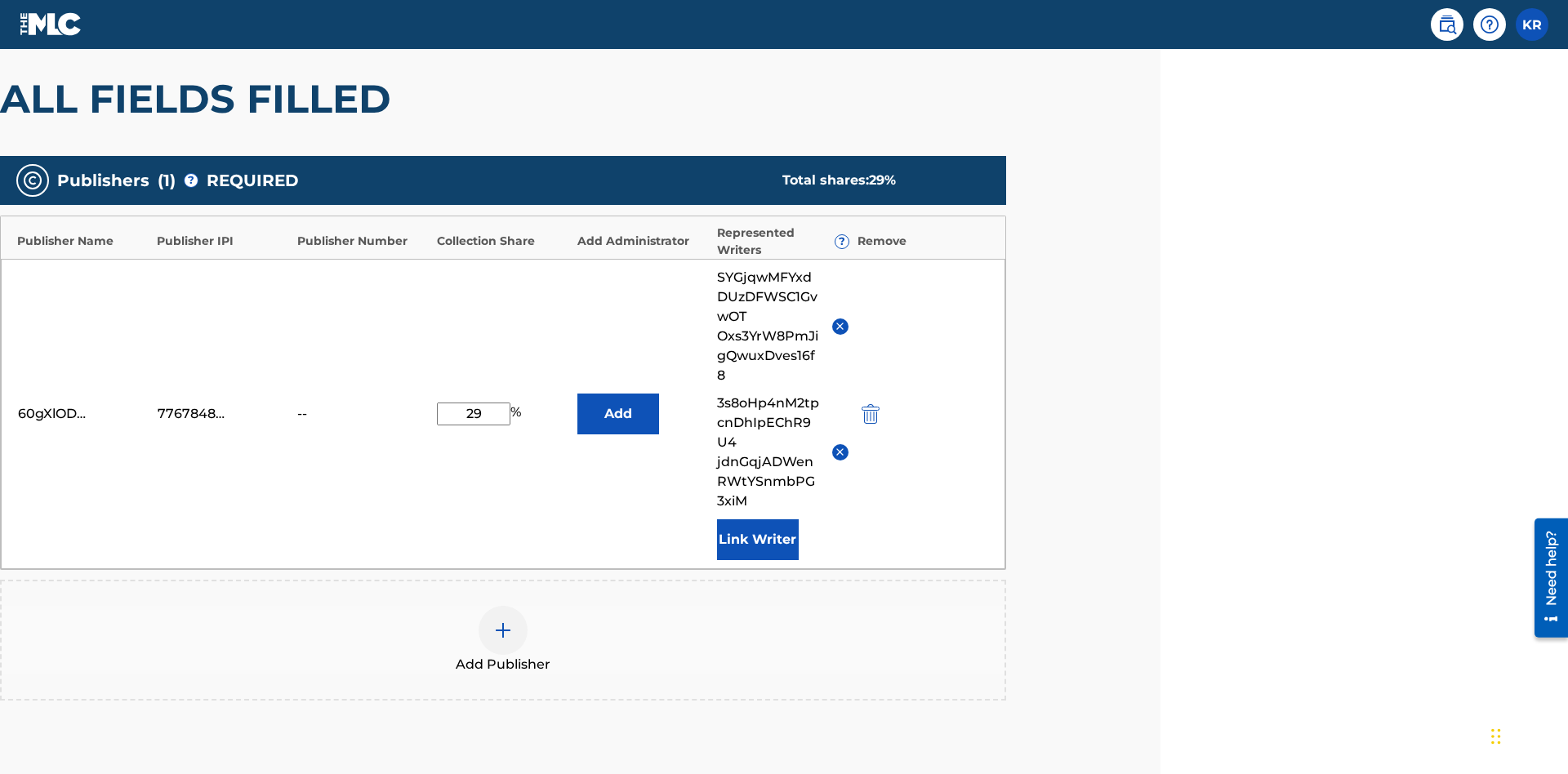
click at [617, 393] on button "Add" at bounding box center [618, 413] width 81 height 41
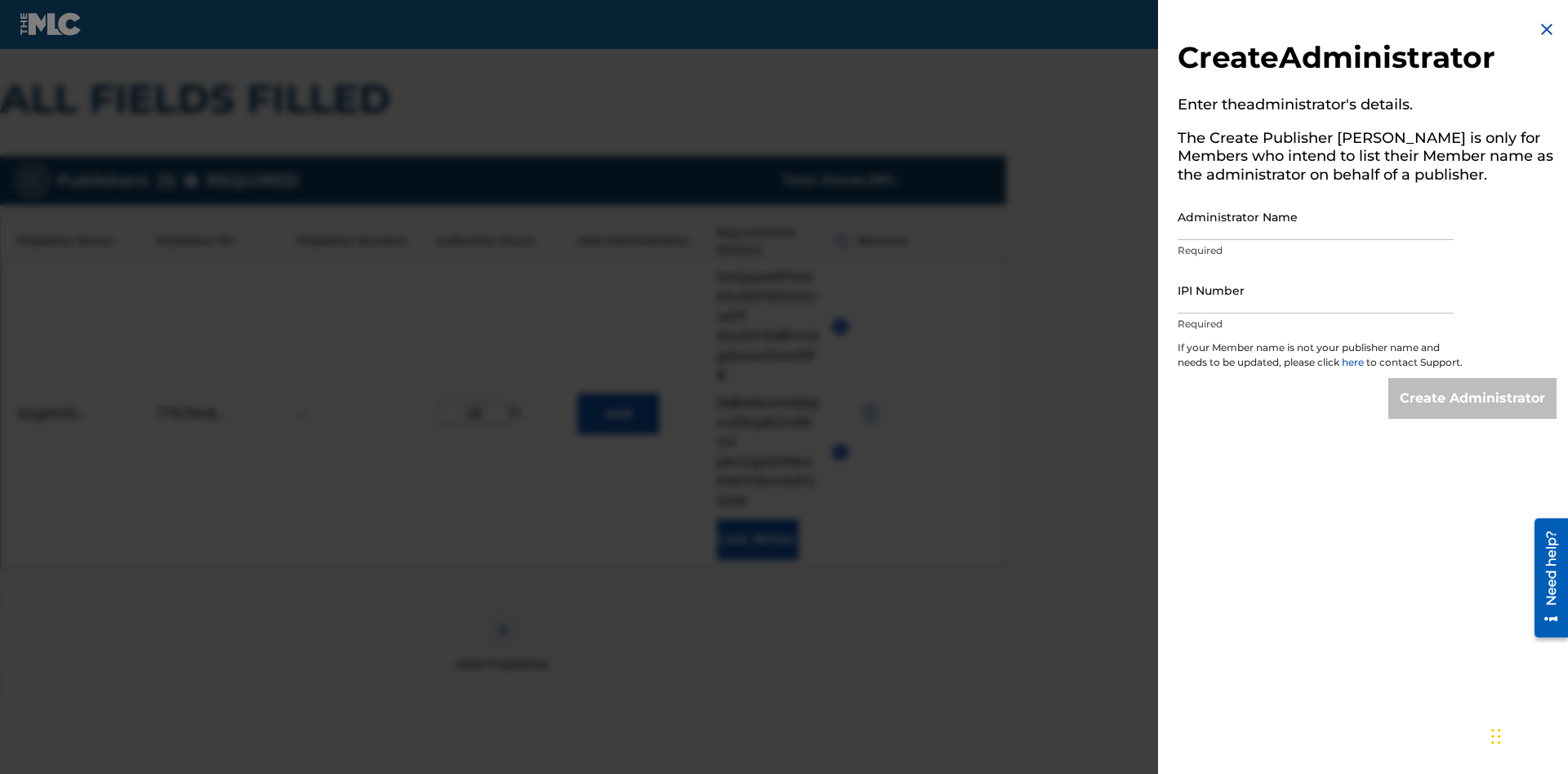
click at [1315, 216] on input "Administrator Name" at bounding box center [1315, 217] width 276 height 47
type input "E61aJq6HdE7VwuiexHYp"
click at [1315, 290] on input "IPI Number" at bounding box center [1315, 290] width 276 height 47
click at [1473, 413] on input "Create Administrator" at bounding box center [1472, 398] width 168 height 41
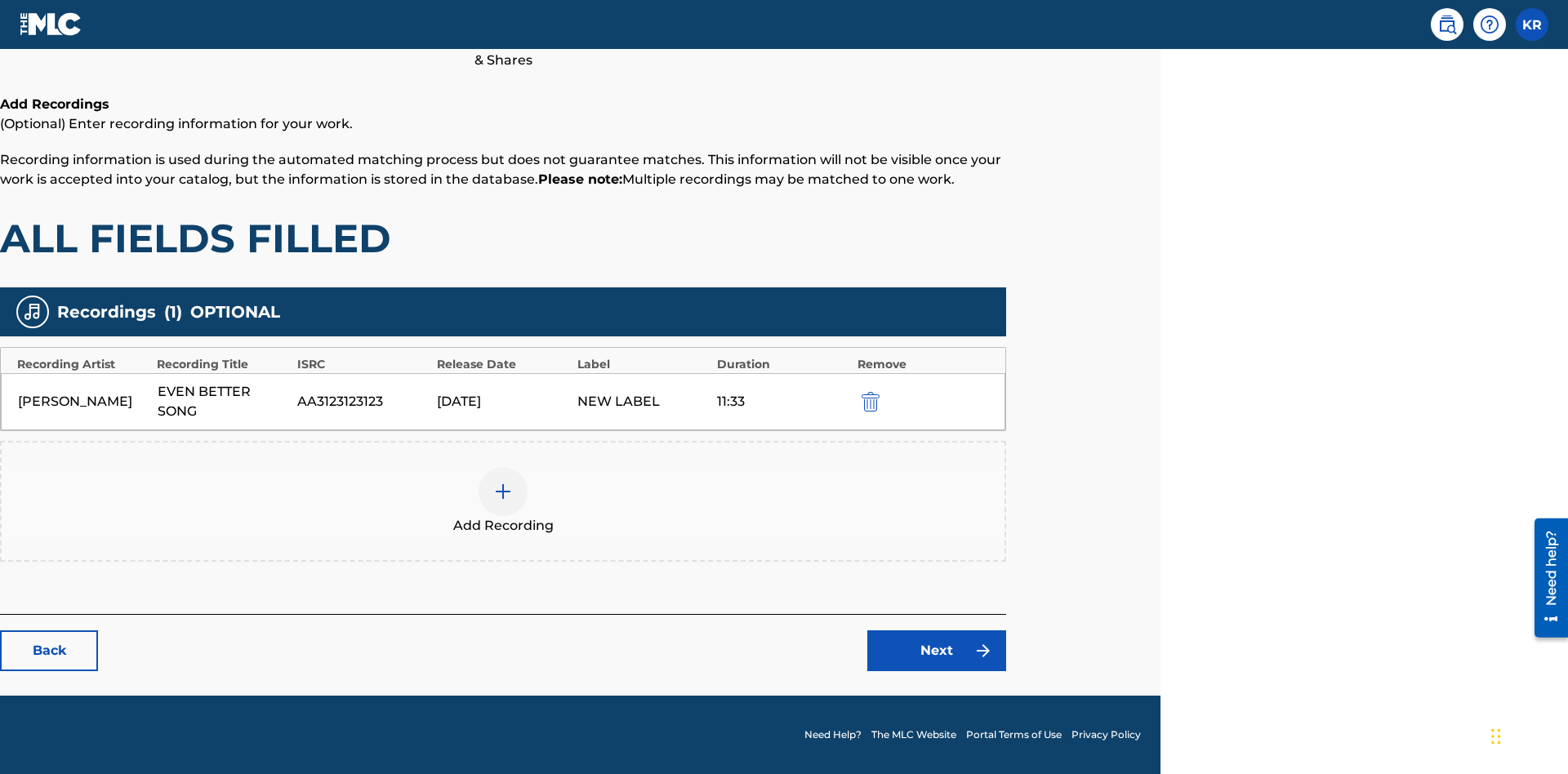
click at [868, 401] on img "submit" at bounding box center [870, 402] width 18 height 20
click at [503, 481] on img at bounding box center [503, 491] width 20 height 20
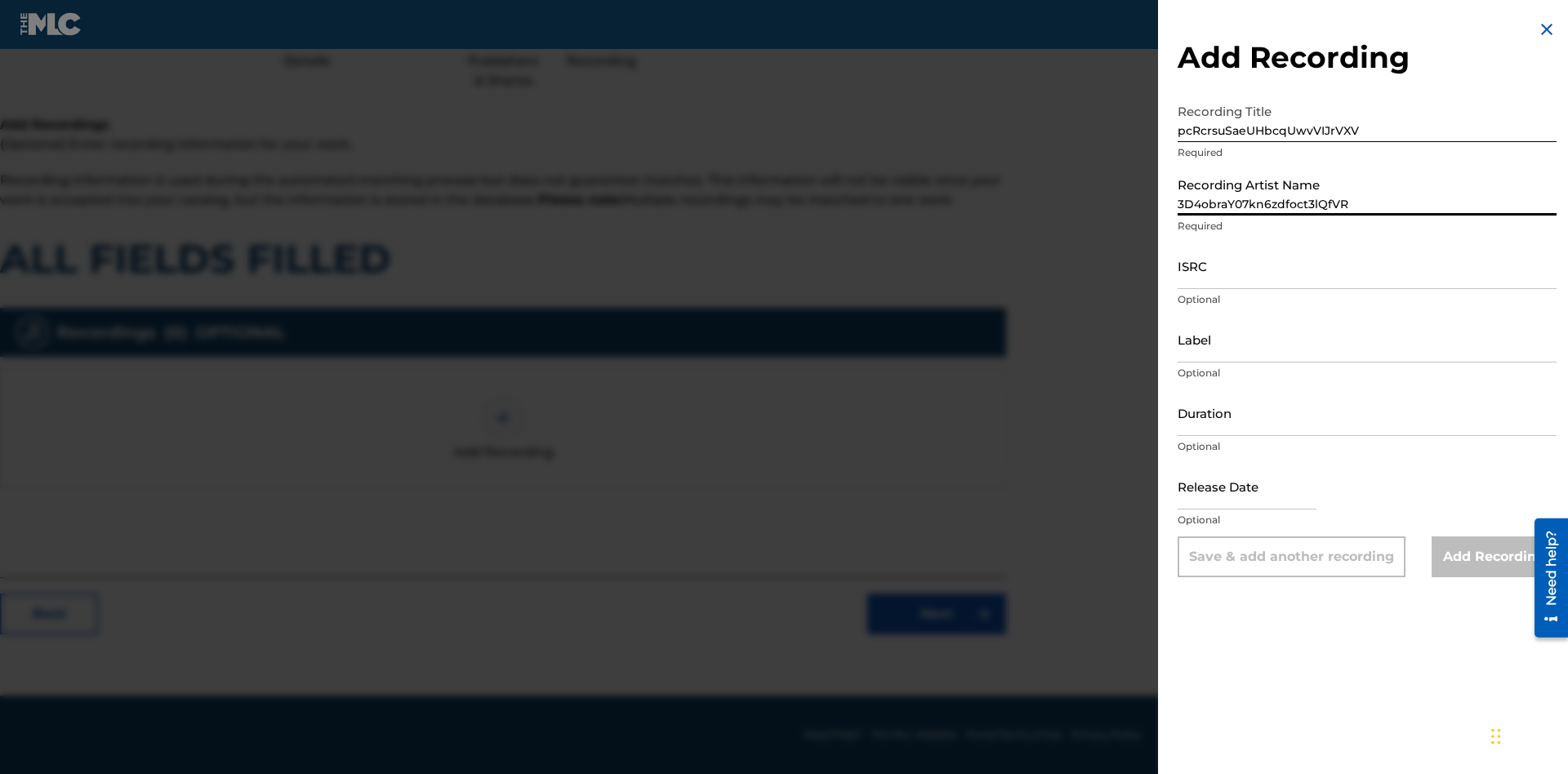
type input "3D4obraY07kn6zdfoct3lQfVR"
click at [1367, 265] on input "ISRC" at bounding box center [1367, 266] width 379 height 47
type input "AAnpH6416860"
click at [1367, 339] on input "Label" at bounding box center [1367, 339] width 379 height 47
type input "K5M6zQIct50MVa6qfTqnT8UYe"
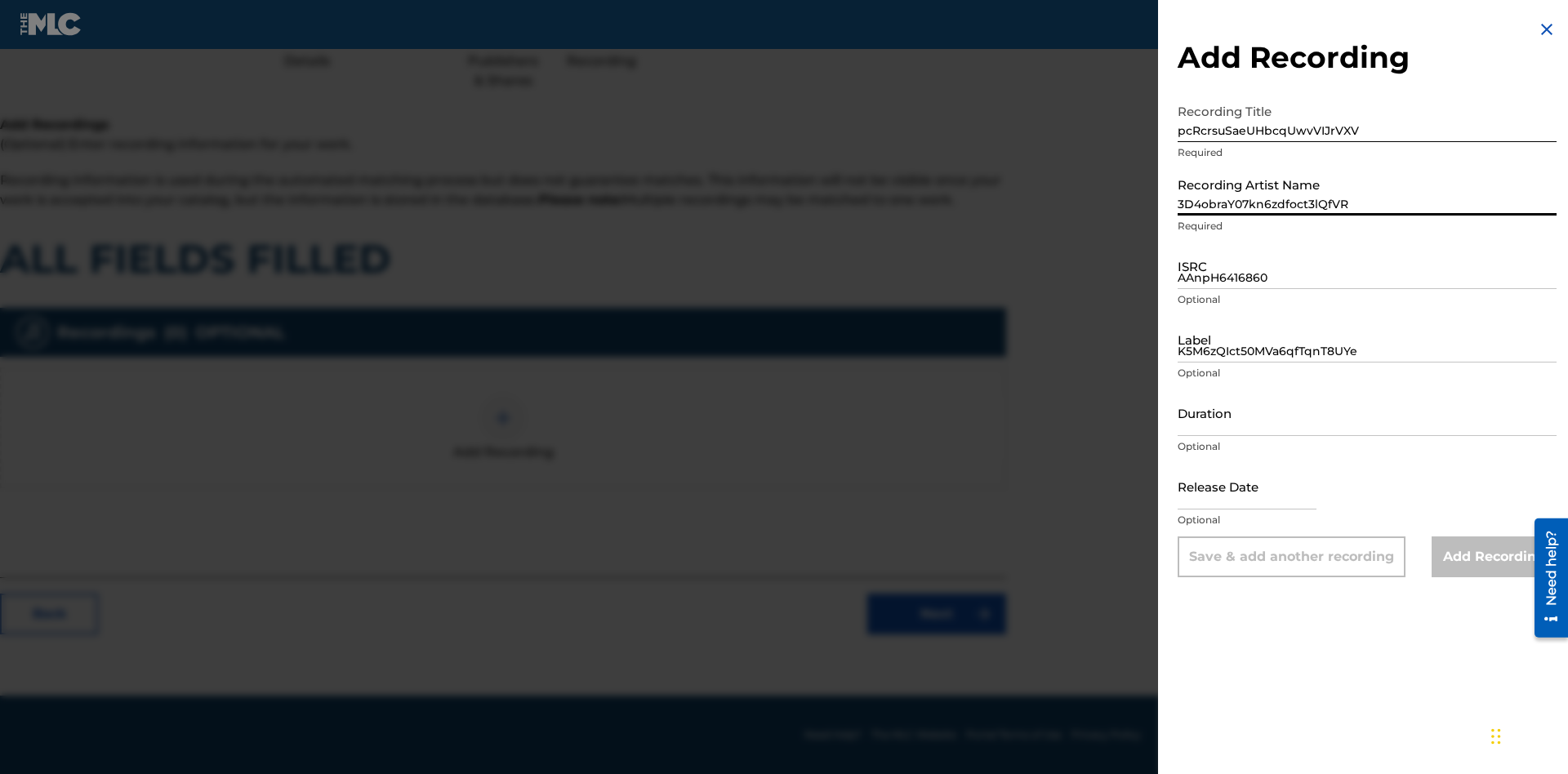
click at [1367, 412] on input "Duration" at bounding box center [1367, 412] width 379 height 47
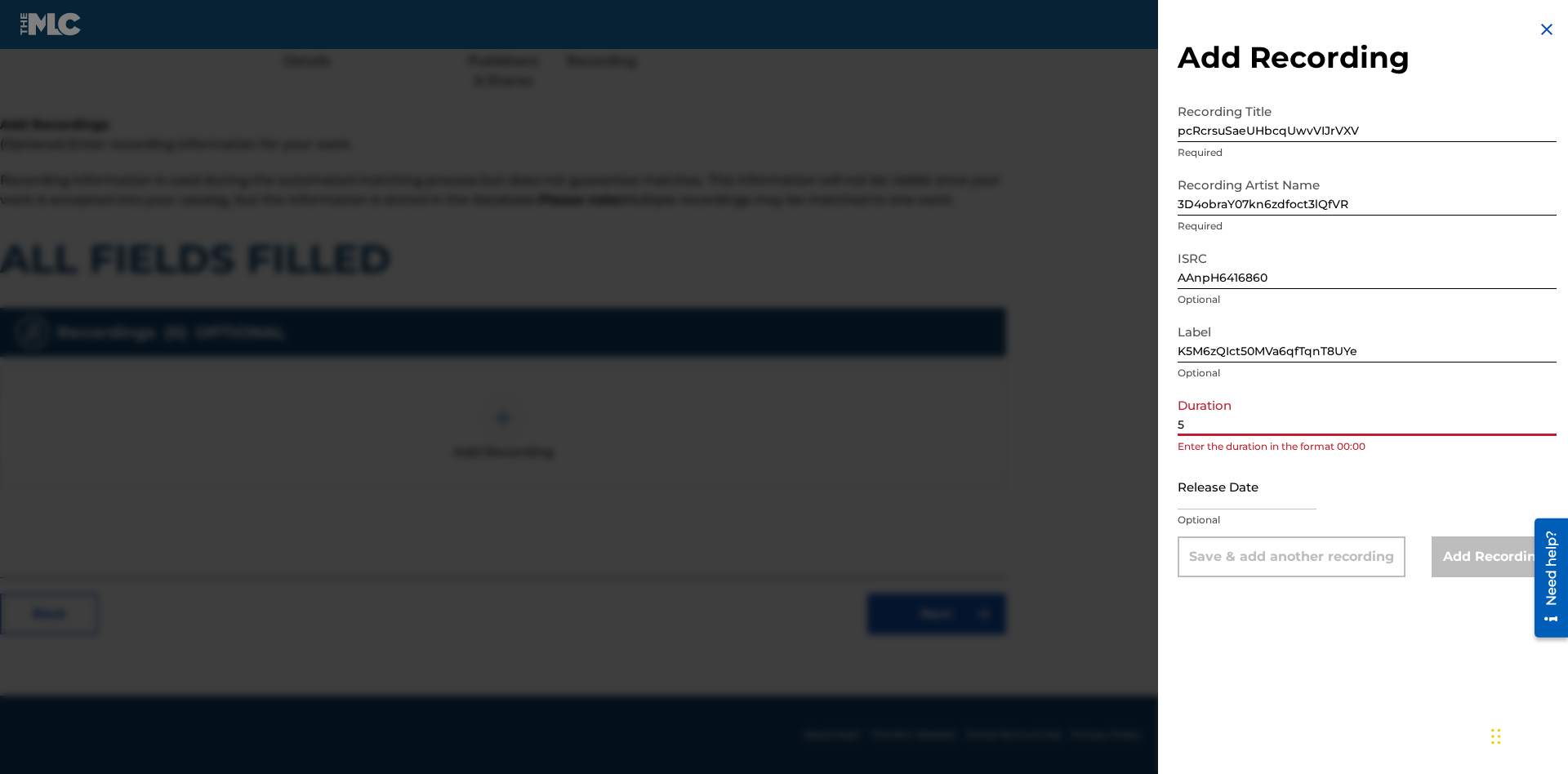
click at [1367, 412] on input "5" at bounding box center [1367, 412] width 379 height 47
click at [1260, 487] on input "text" at bounding box center [1246, 486] width 139 height 47
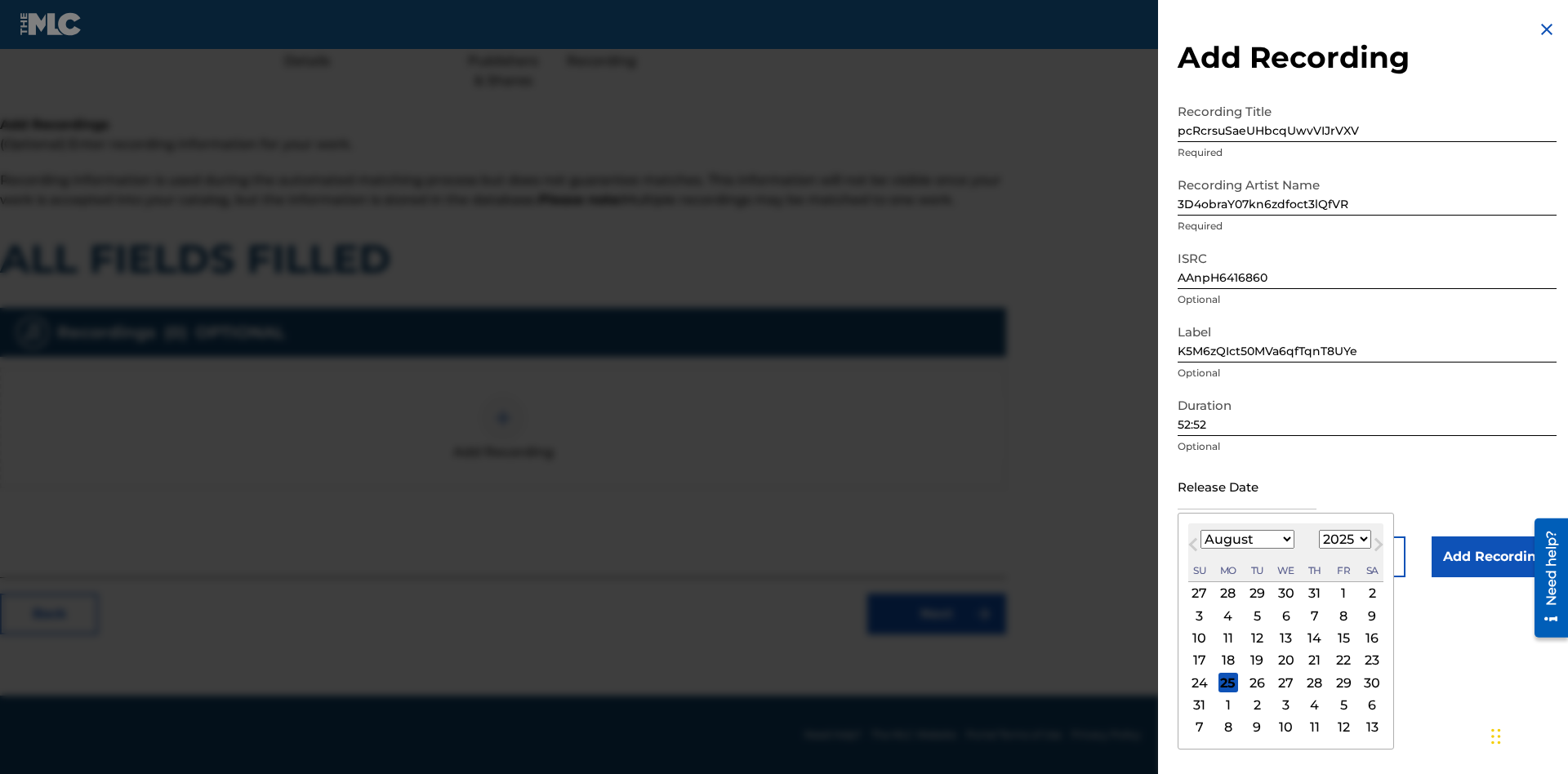
click at [1343, 540] on select "1900 1901 1902 1903 1904 1905 1906 1907 1908 1909 1910 1911 1912 1913 1914 1915…" at bounding box center [1344, 539] width 52 height 19
click at [1255, 615] on div "5" at bounding box center [1257, 616] width 20 height 20
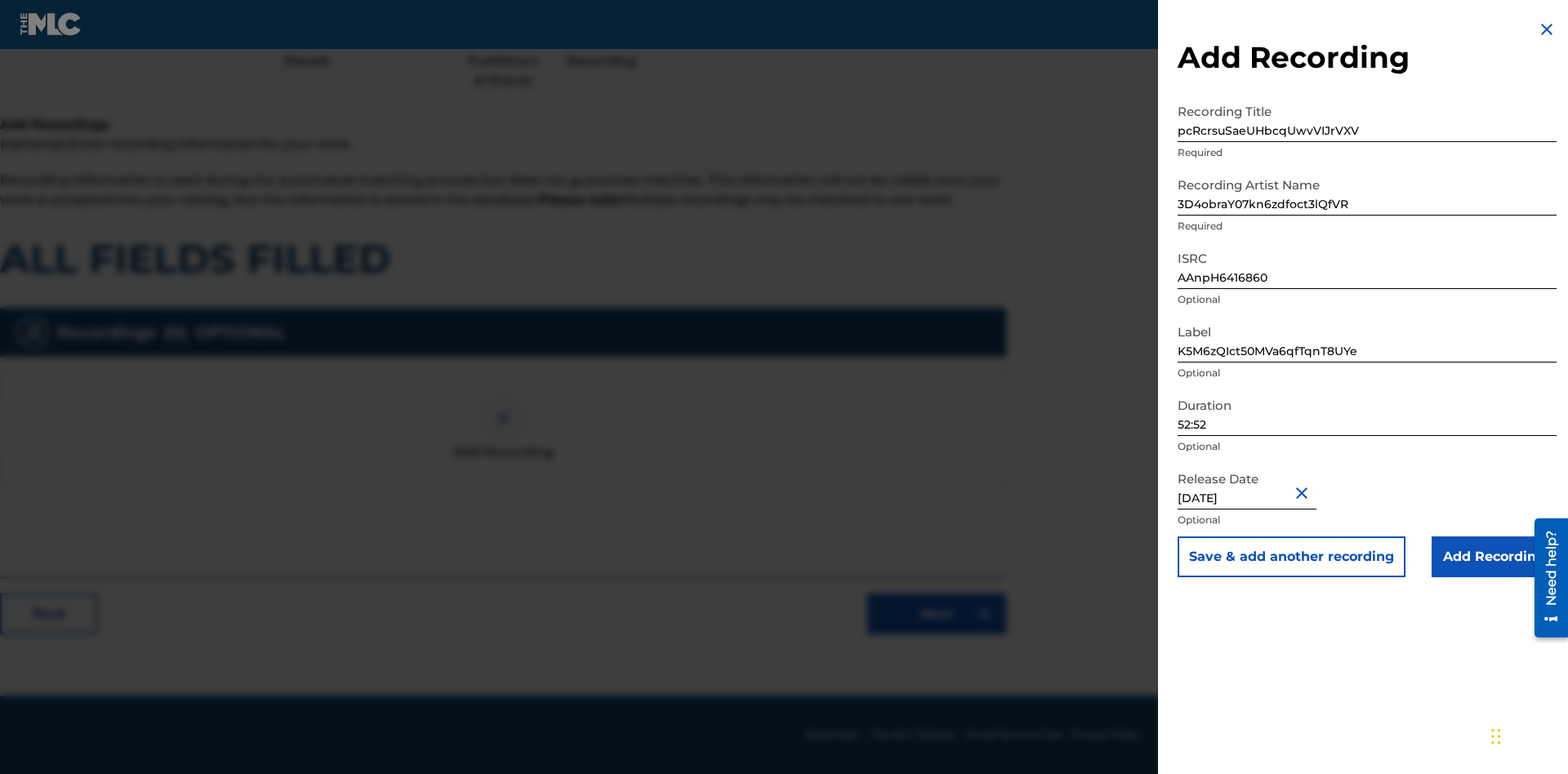
click at [1493, 557] on input "Add Recording" at bounding box center [1494, 556] width 125 height 41
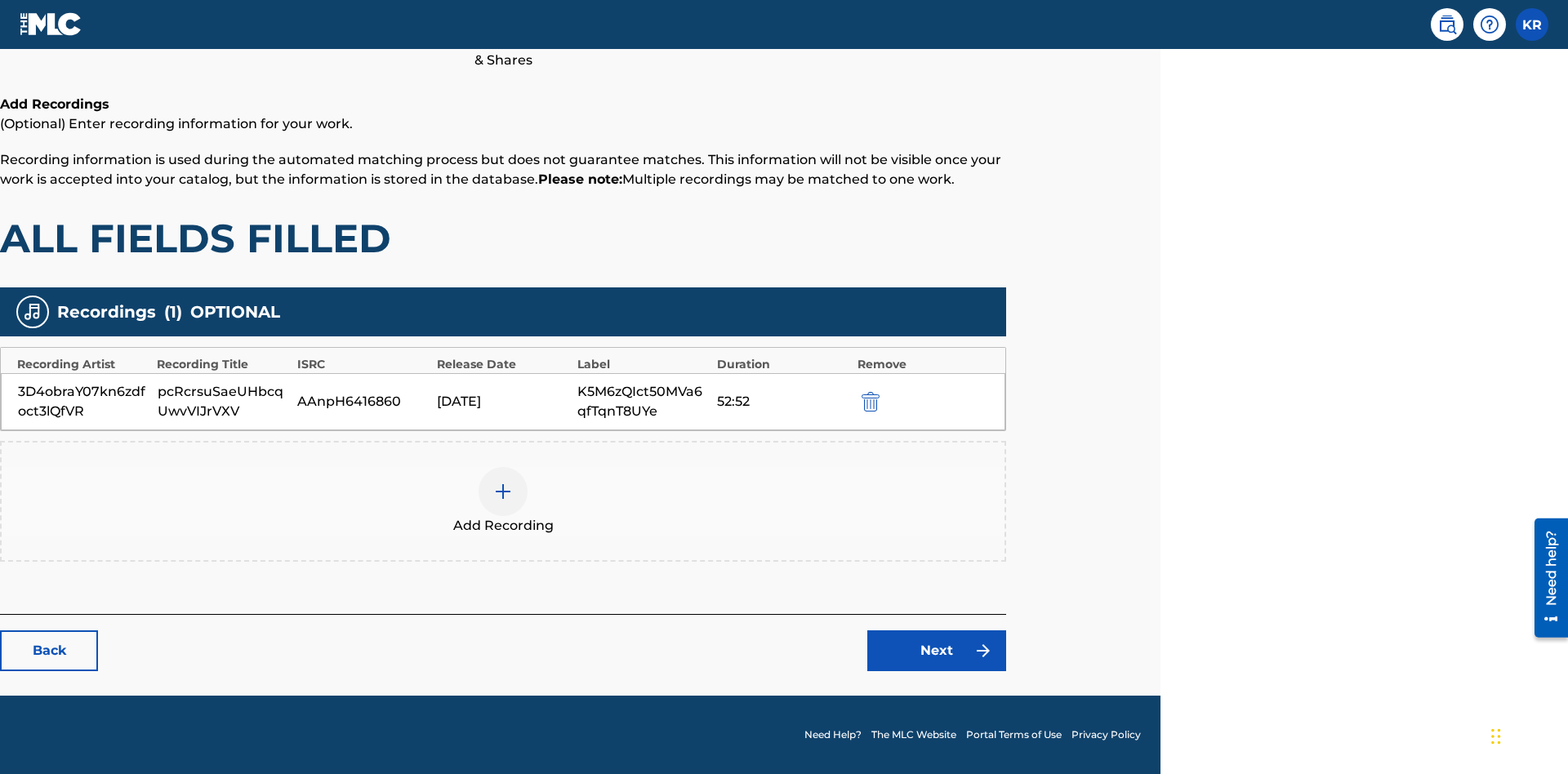
click at [936, 651] on link "Next" at bounding box center [936, 650] width 139 height 41
